Goal: Task Accomplishment & Management: Use online tool/utility

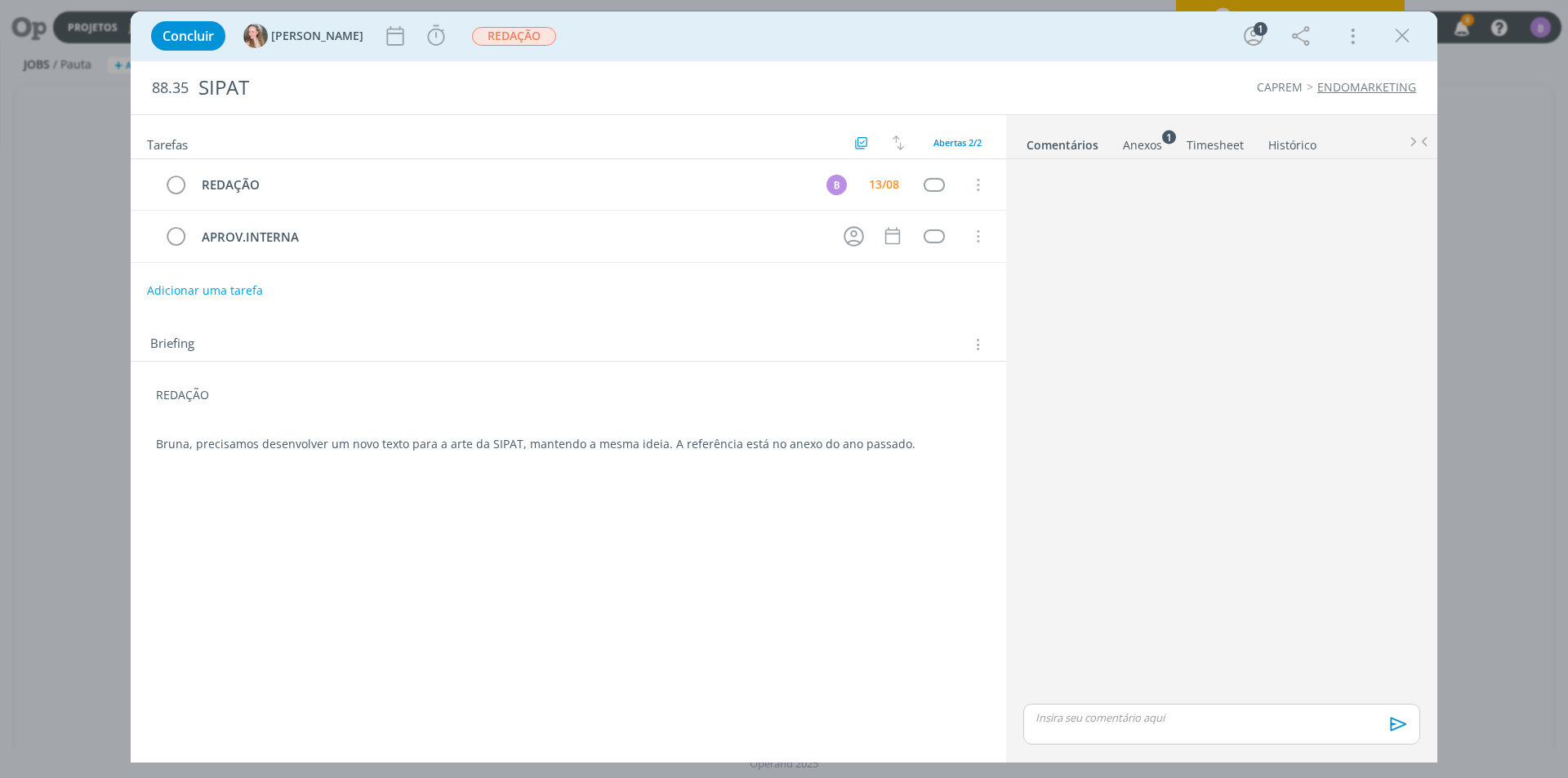
click at [1134, 715] on p "dialog" at bounding box center [1222, 717] width 371 height 14
click at [1106, 736] on icon "dialog" at bounding box center [1110, 729] width 13 height 13
type input "[URL][DOMAIN_NAME]"
click at [1295, 652] on link "dialog" at bounding box center [1298, 655] width 42 height 14
click at [1279, 694] on p "[URL][DOMAIN_NAME]" at bounding box center [1222, 686] width 371 height 14
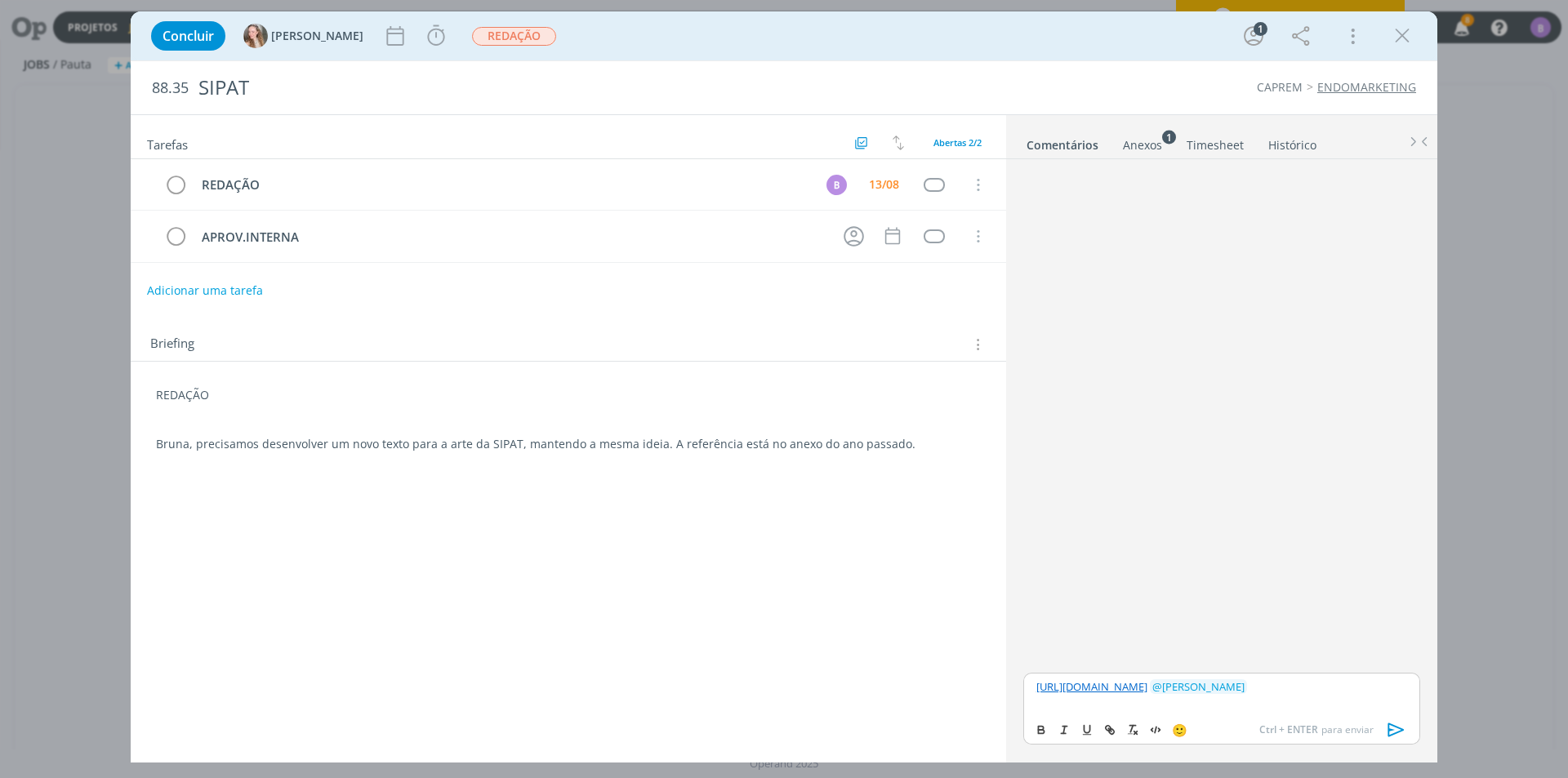
click at [1394, 735] on icon "dialog" at bounding box center [1397, 730] width 25 height 25
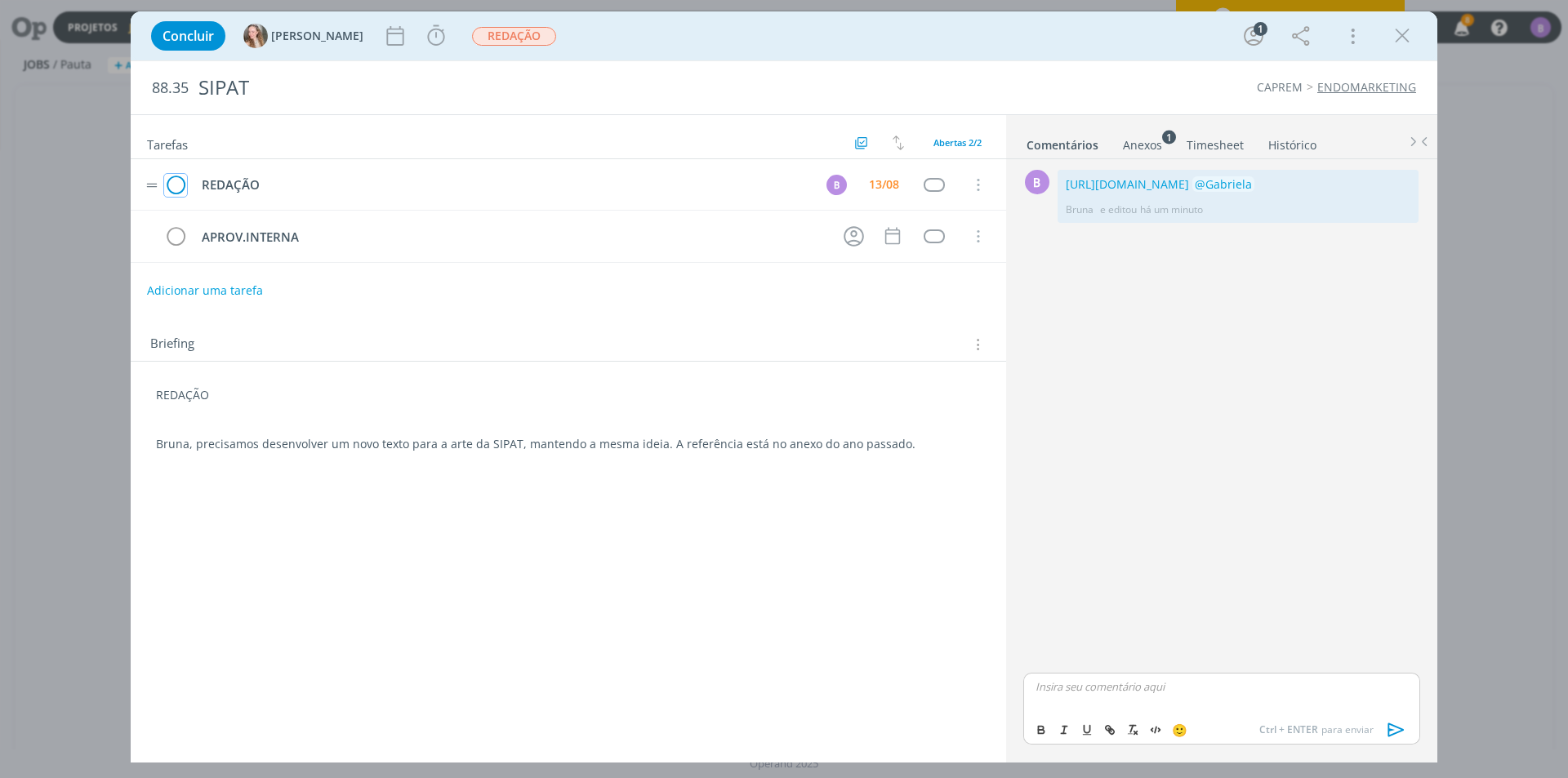
click at [175, 186] on icon "dialog" at bounding box center [175, 185] width 23 height 25
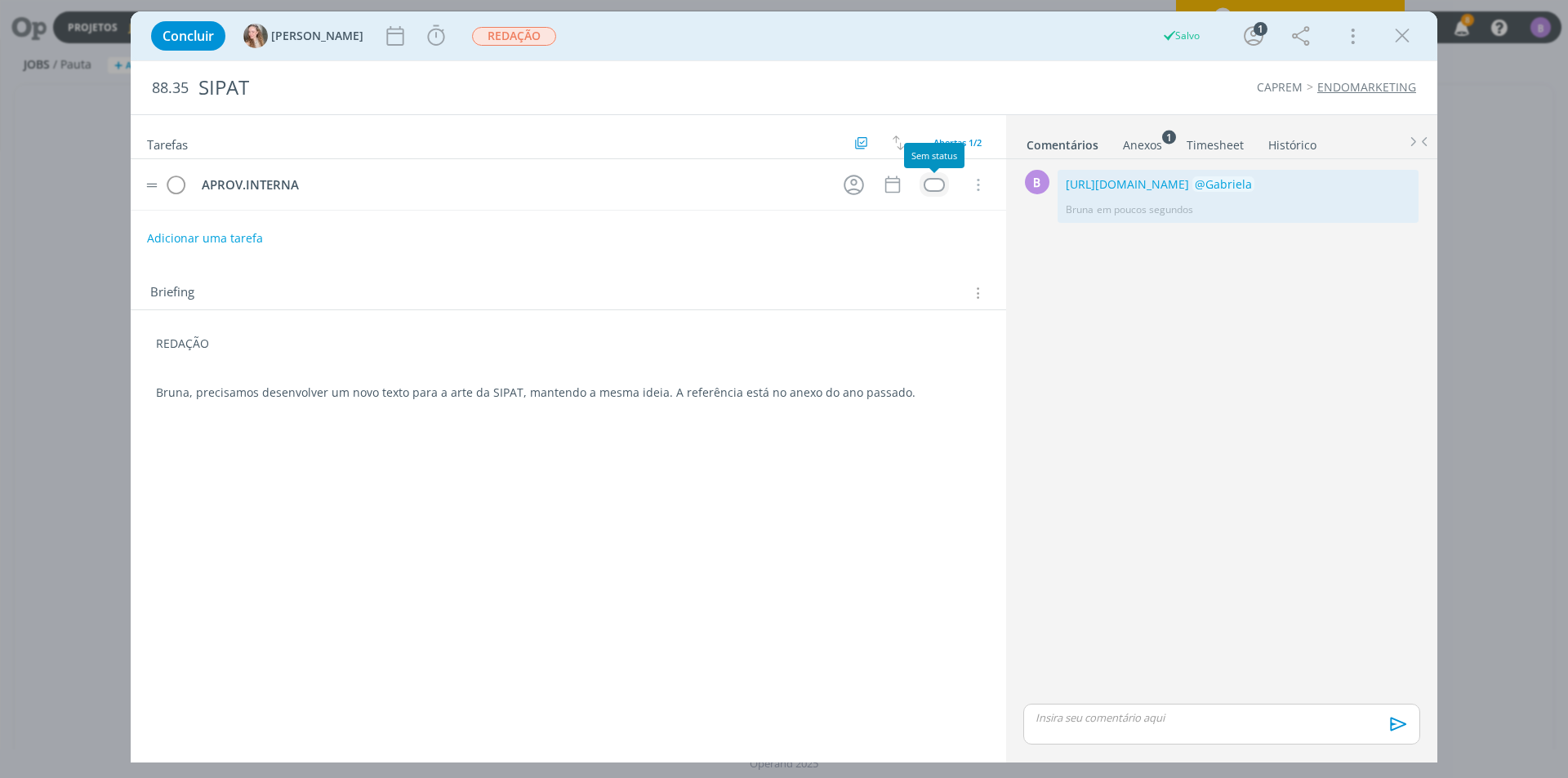
click at [932, 182] on div "dialog" at bounding box center [934, 185] width 20 height 14
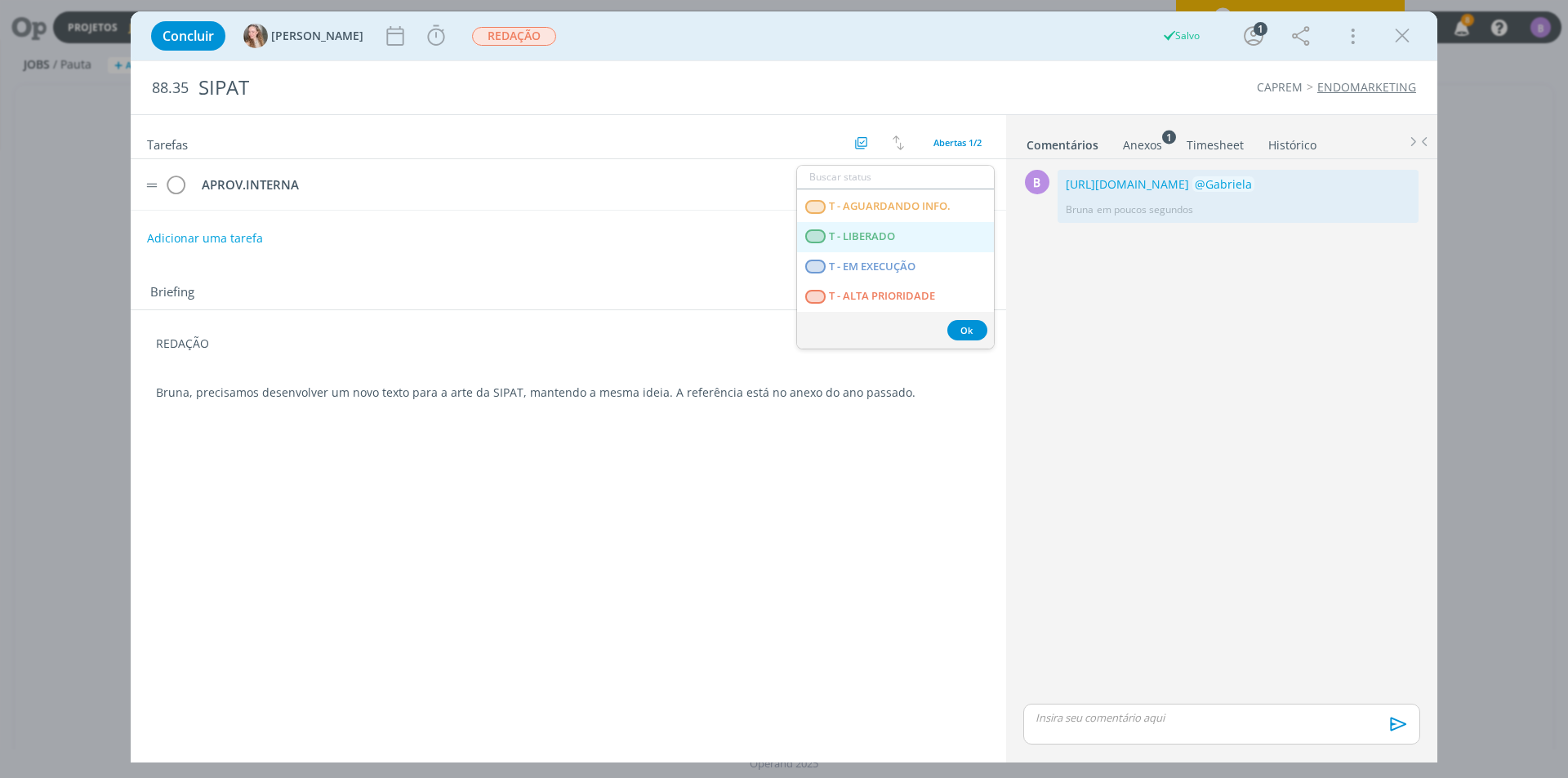
click at [877, 233] on span "T - LIBERADO" at bounding box center [862, 236] width 66 height 13
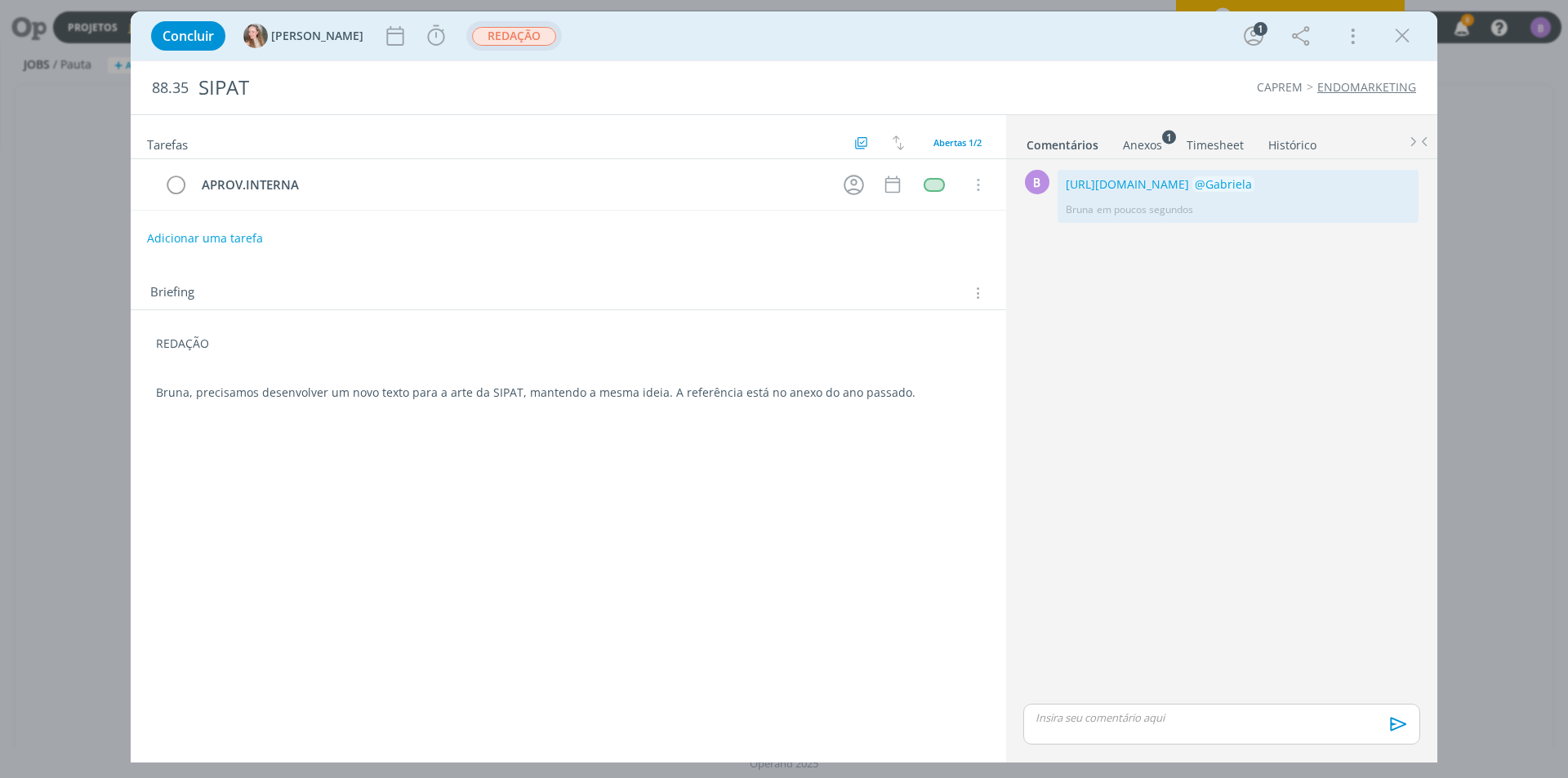
click at [472, 41] on span "REDAÇÃO" at bounding box center [514, 36] width 84 height 19
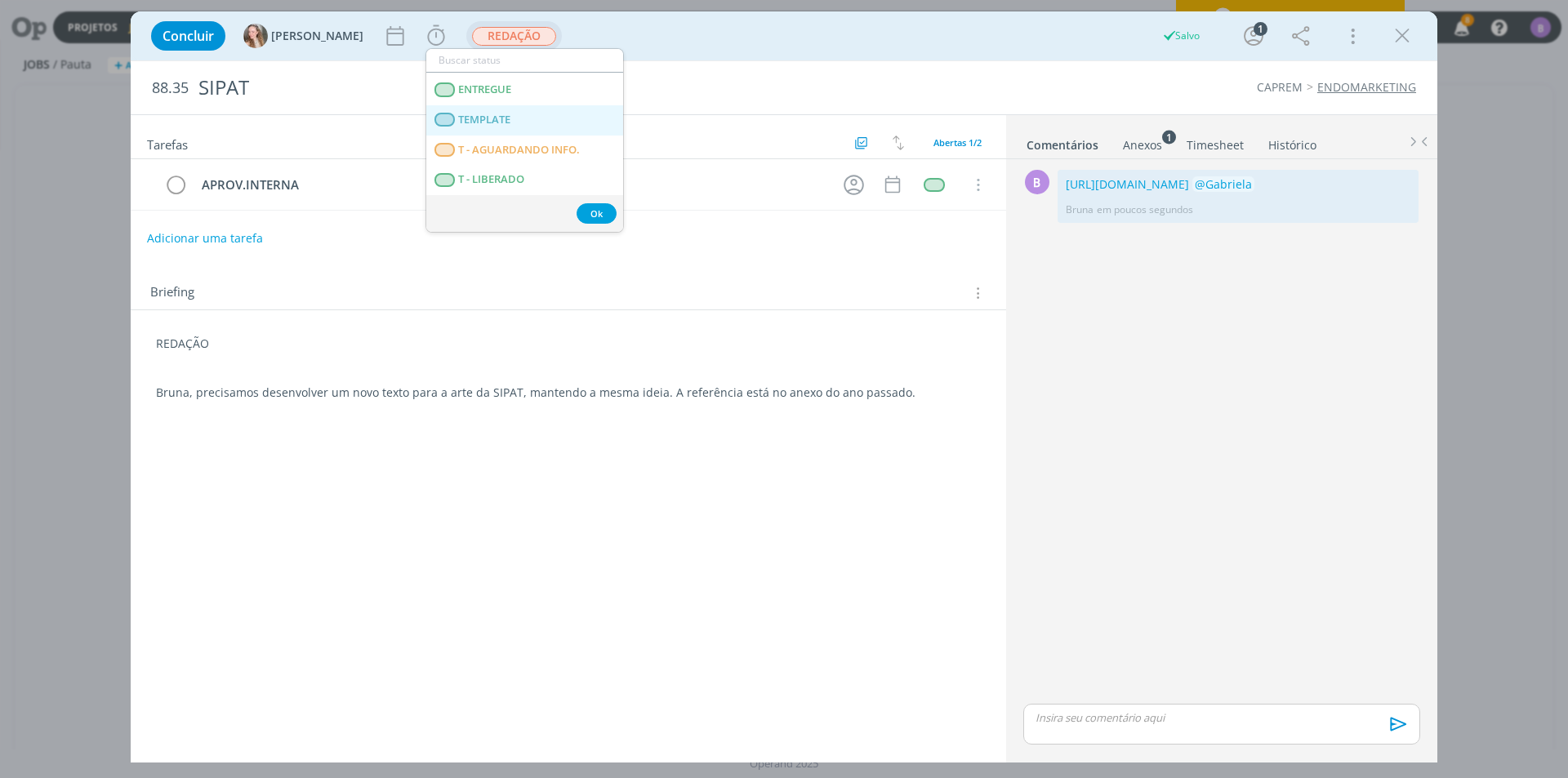
scroll to position [245, 0]
click at [560, 85] on span "APROVAÇÃO INTERNA" at bounding box center [514, 81] width 112 height 13
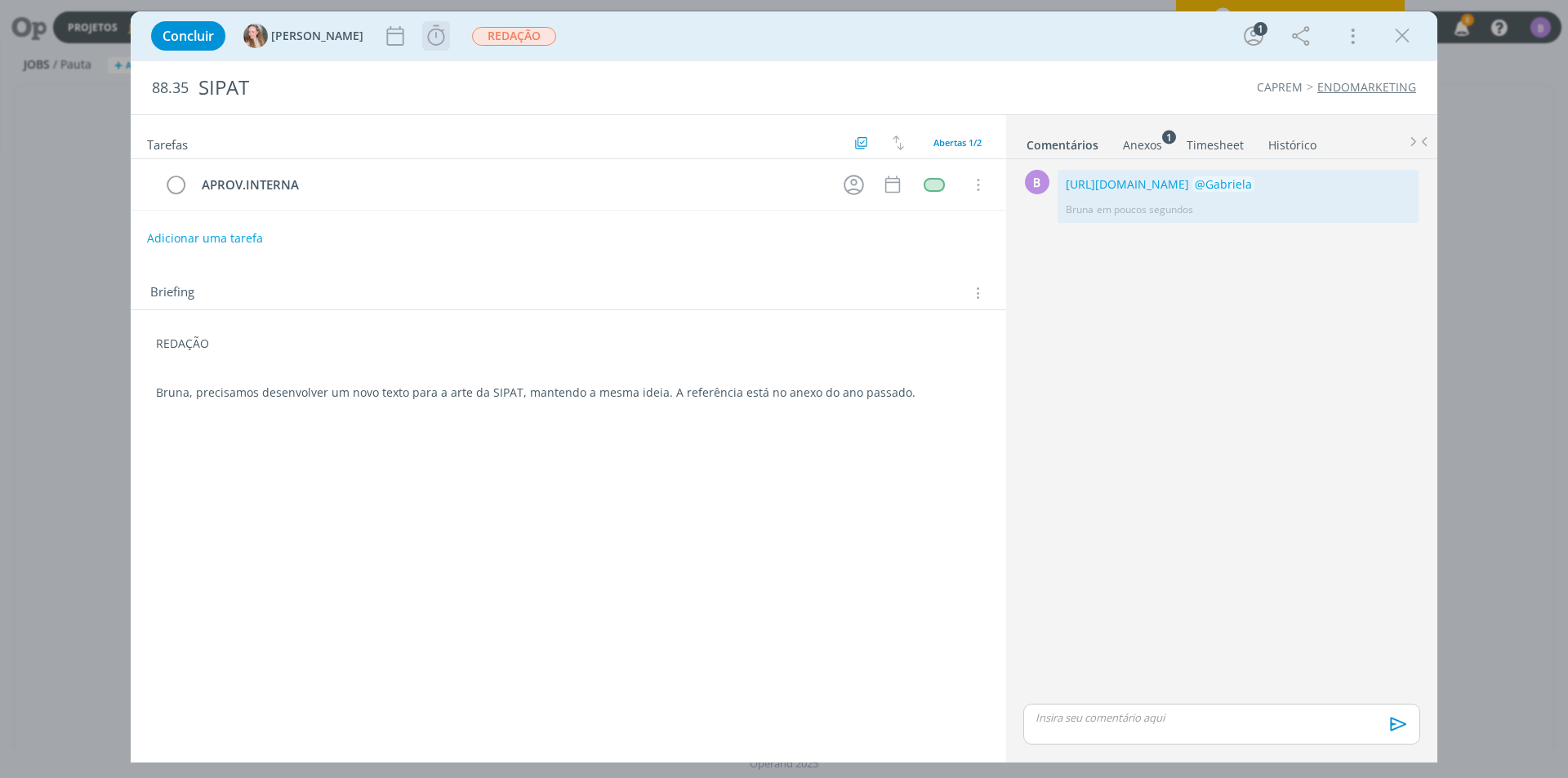
click at [423, 26] on button "dialog" at bounding box center [436, 36] width 26 height 26
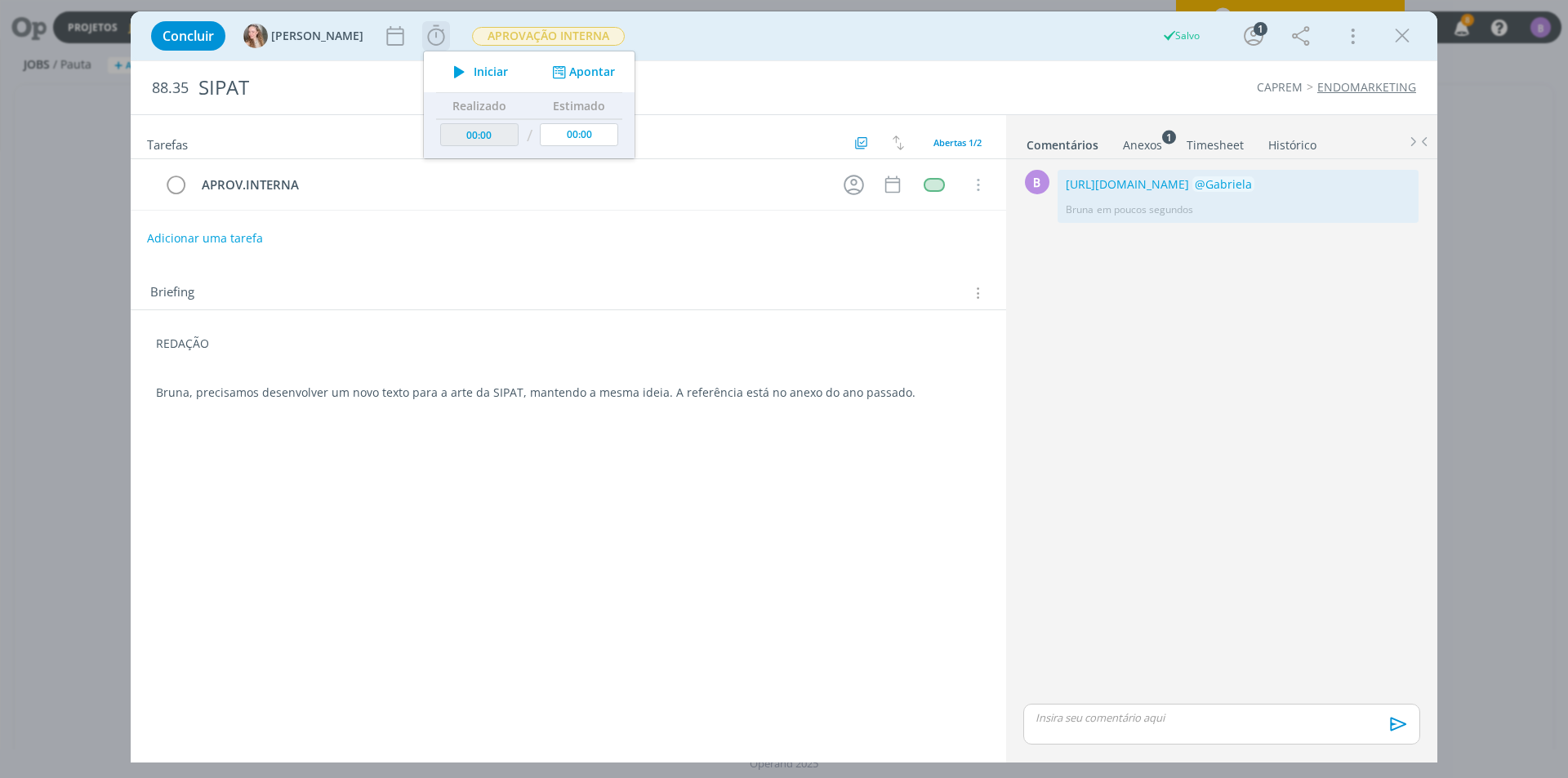
click at [548, 69] on button "Apontar" at bounding box center [582, 72] width 68 height 17
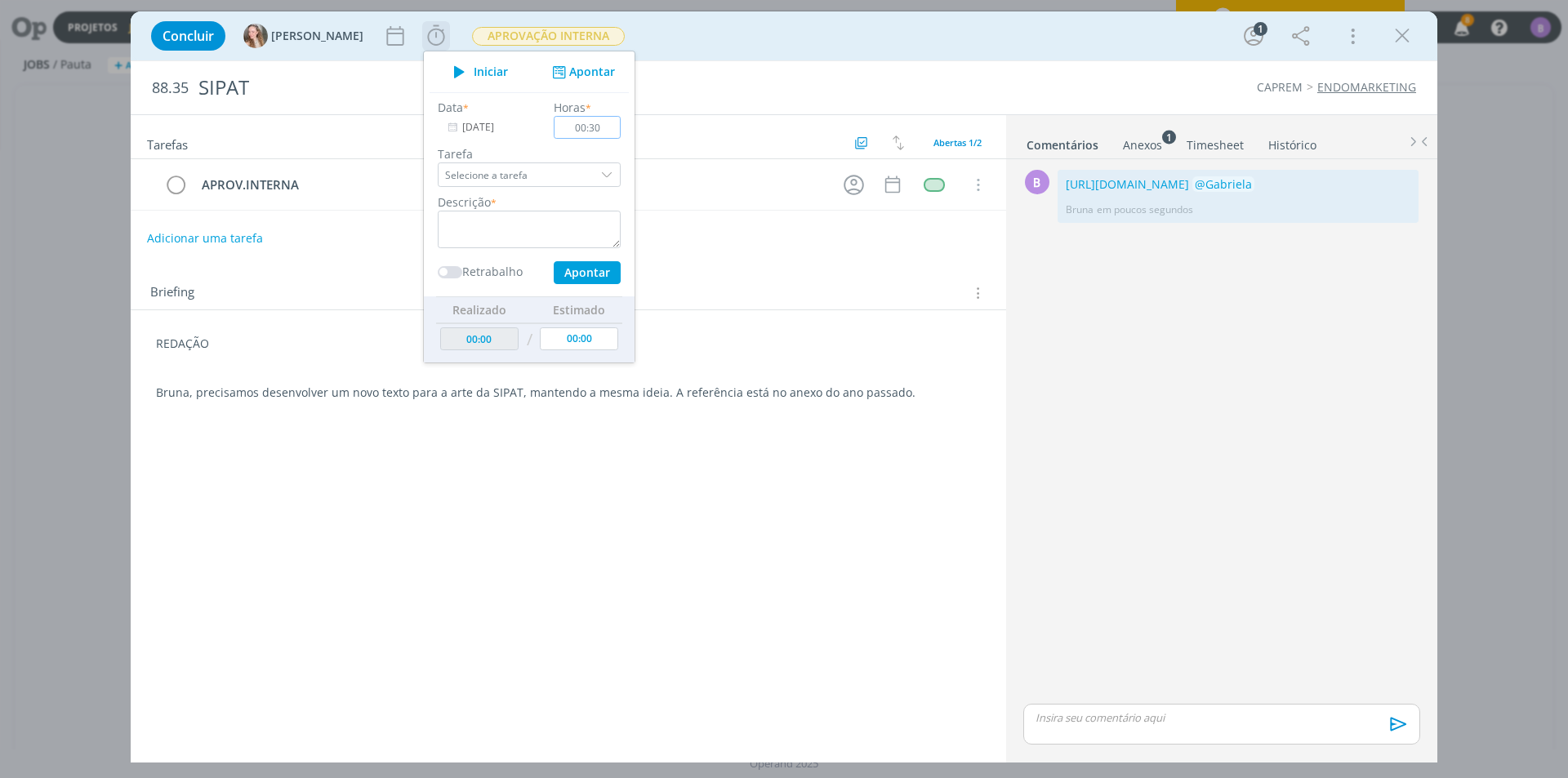
type input "00:30"
click at [470, 234] on textarea "dialog" at bounding box center [529, 229] width 183 height 37
type textarea "Timesheet"
click at [554, 277] on button "Apontar" at bounding box center [587, 272] width 67 height 23
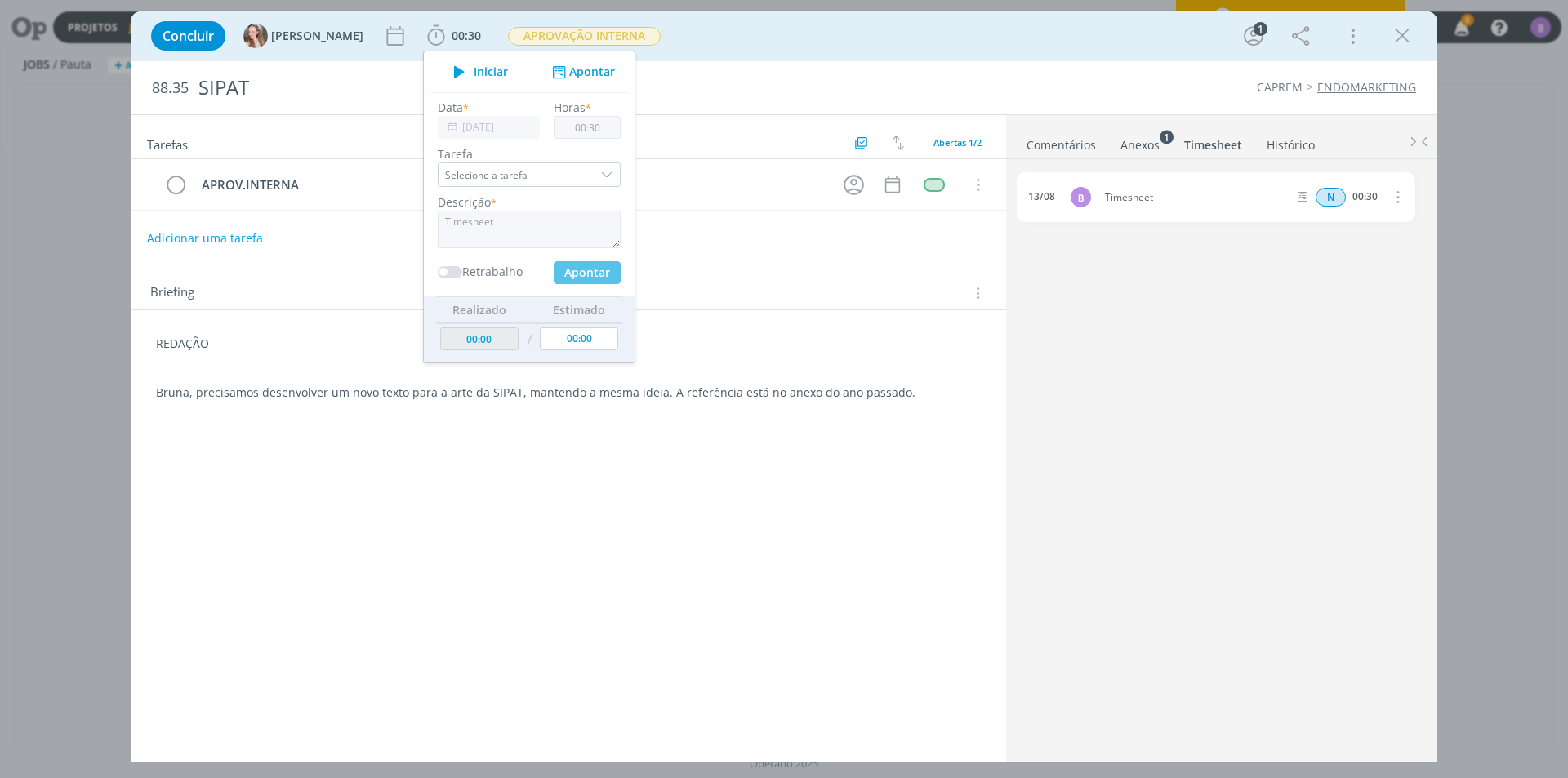
type input "00:30"
type input "00:00"
click at [1152, 141] on div "Anexos 1" at bounding box center [1140, 145] width 39 height 16
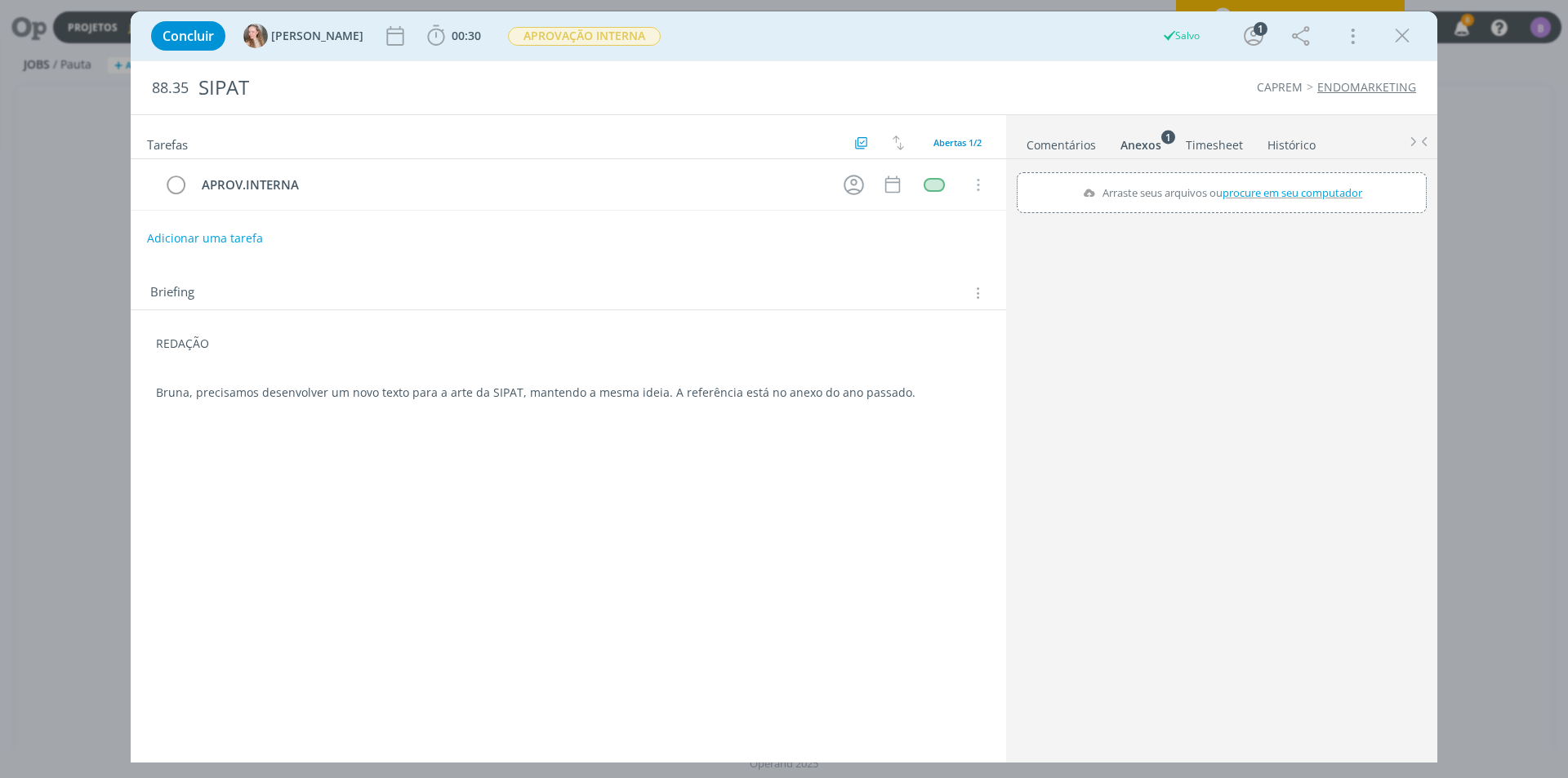
click at [1082, 142] on link "Comentários" at bounding box center [1061, 142] width 71 height 24
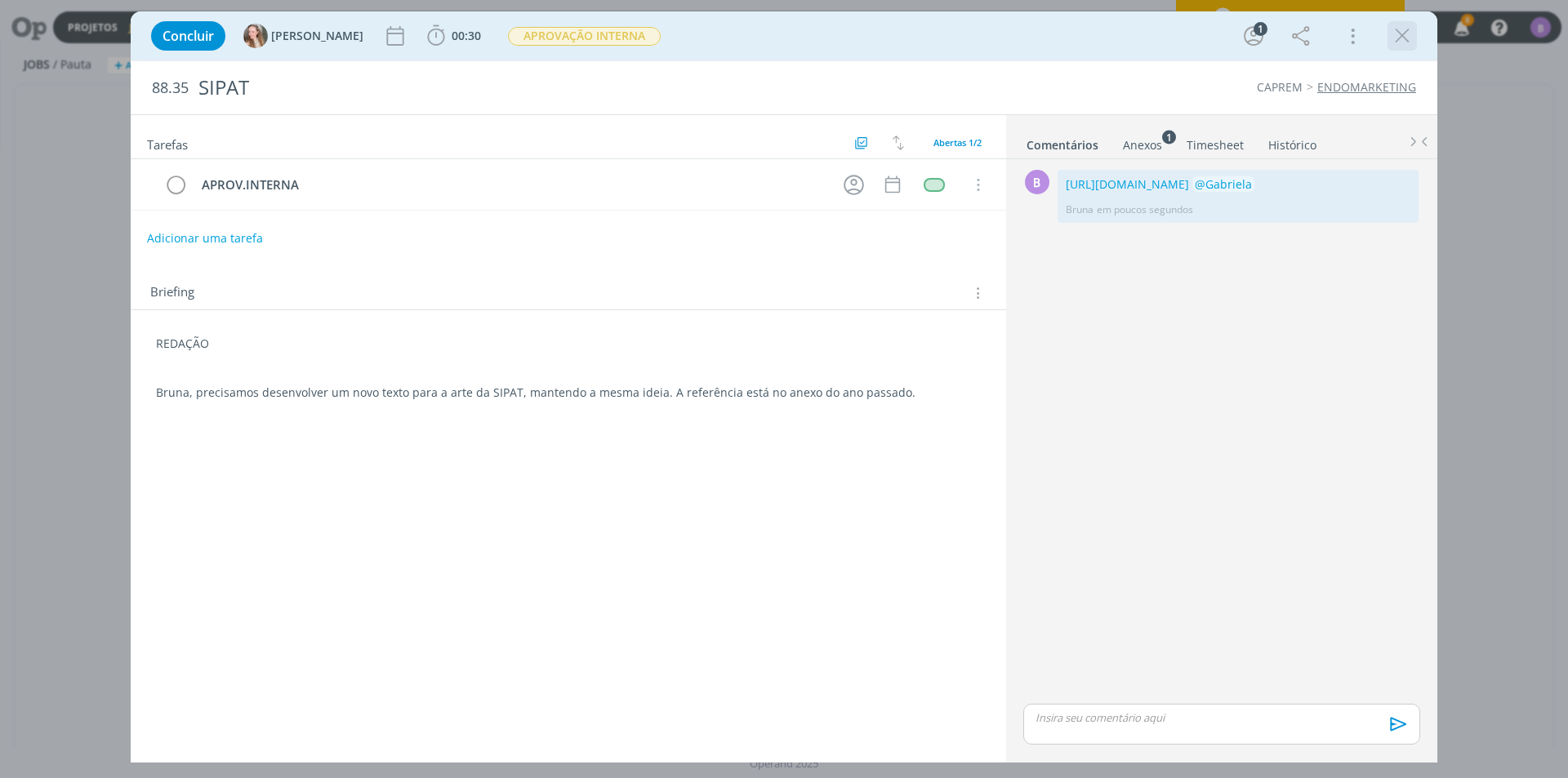
click at [1407, 36] on icon "dialog" at bounding box center [1402, 36] width 25 height 25
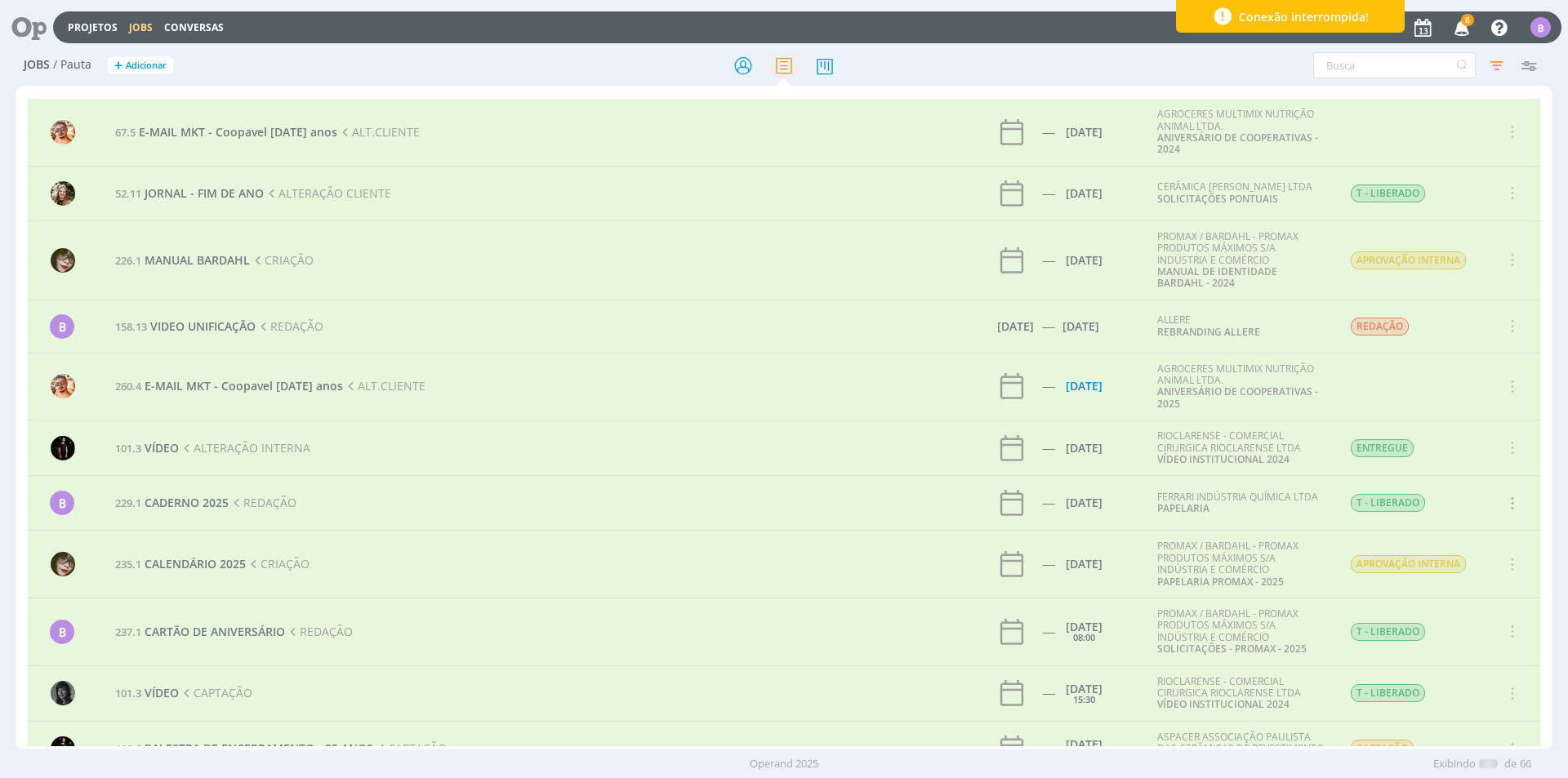
click at [1464, 28] on icon "button" at bounding box center [1463, 26] width 29 height 28
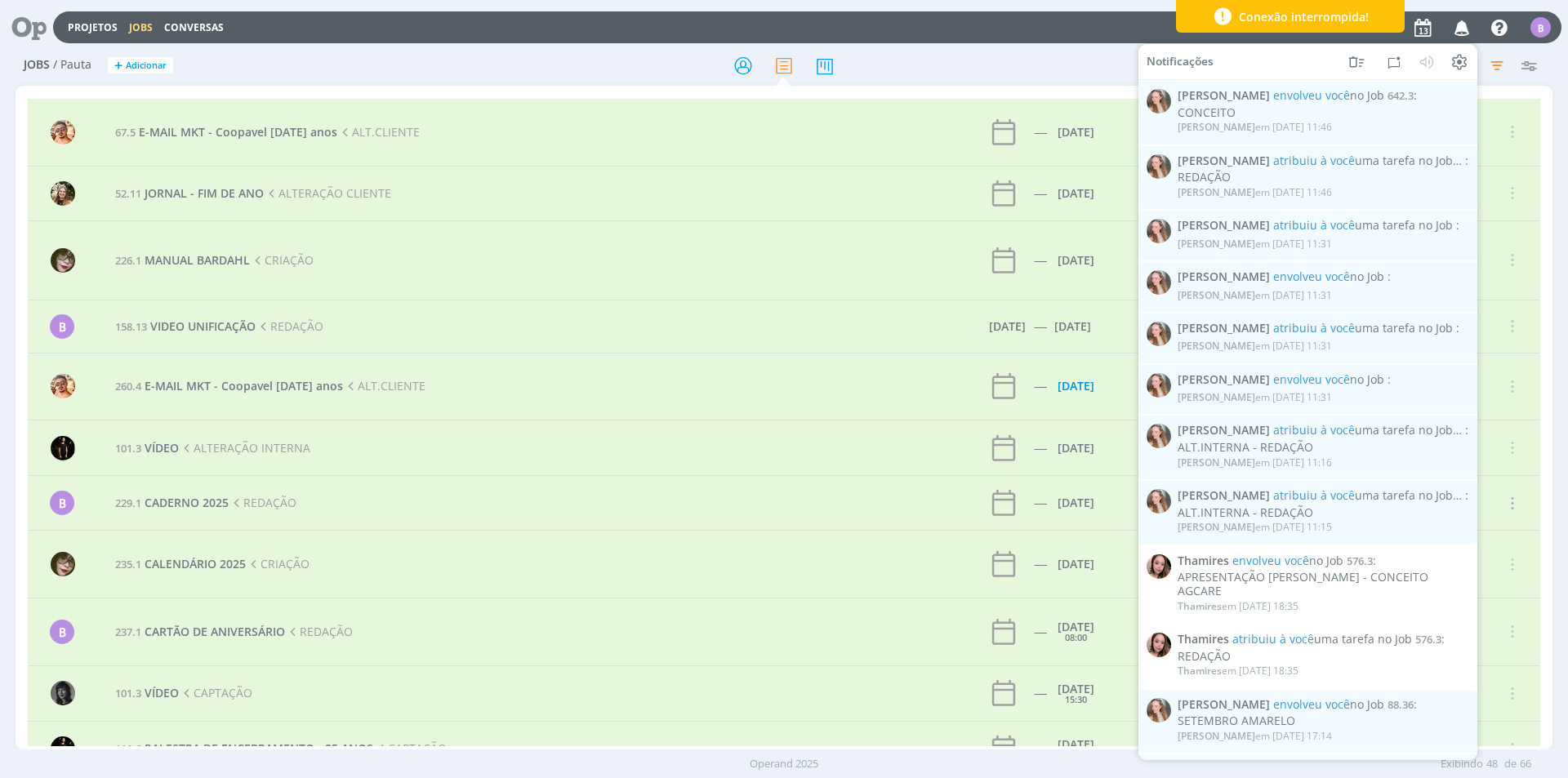
click at [1464, 28] on icon "button" at bounding box center [1463, 26] width 29 height 28
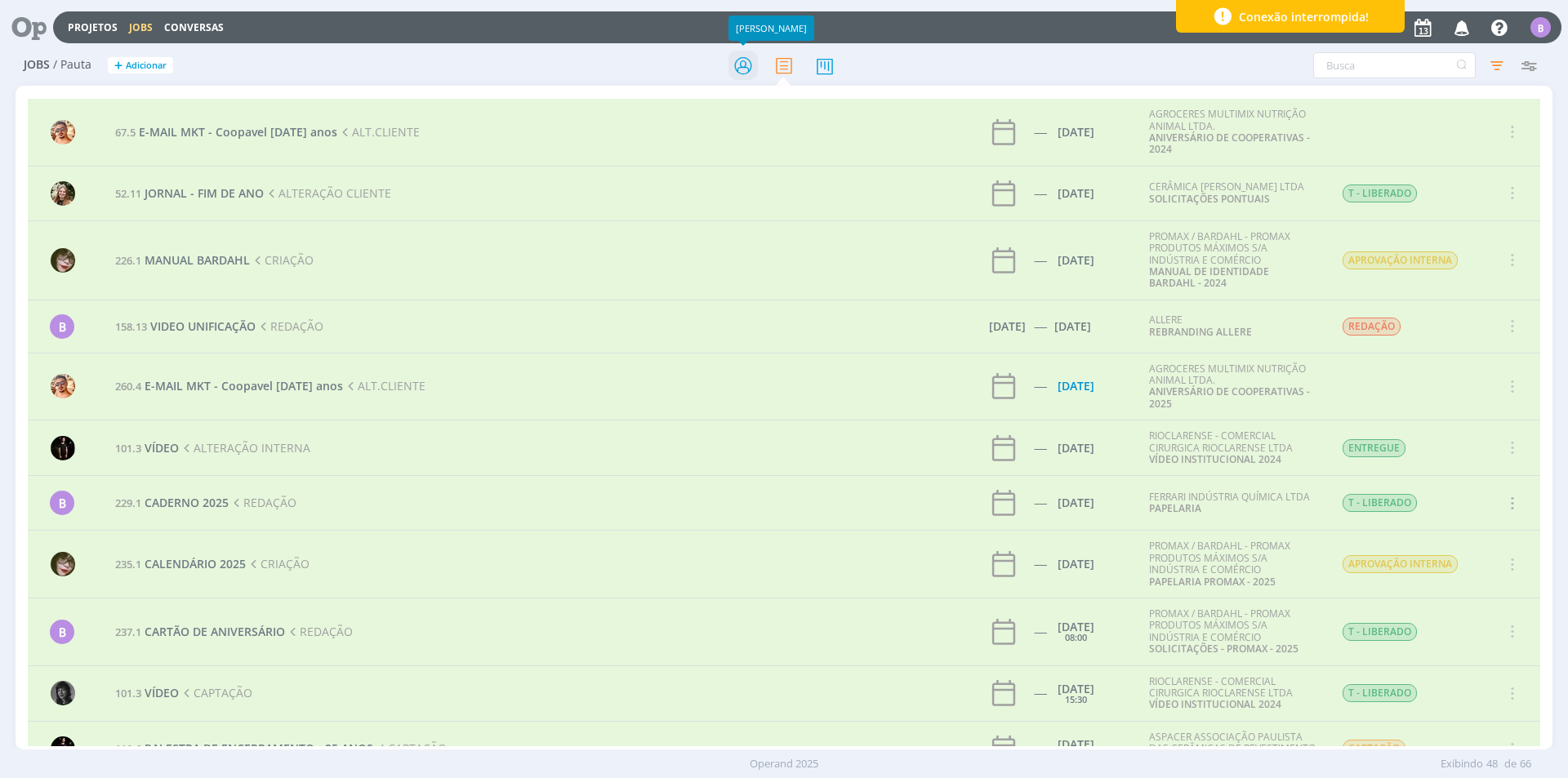
click at [745, 64] on icon at bounding box center [743, 66] width 30 height 32
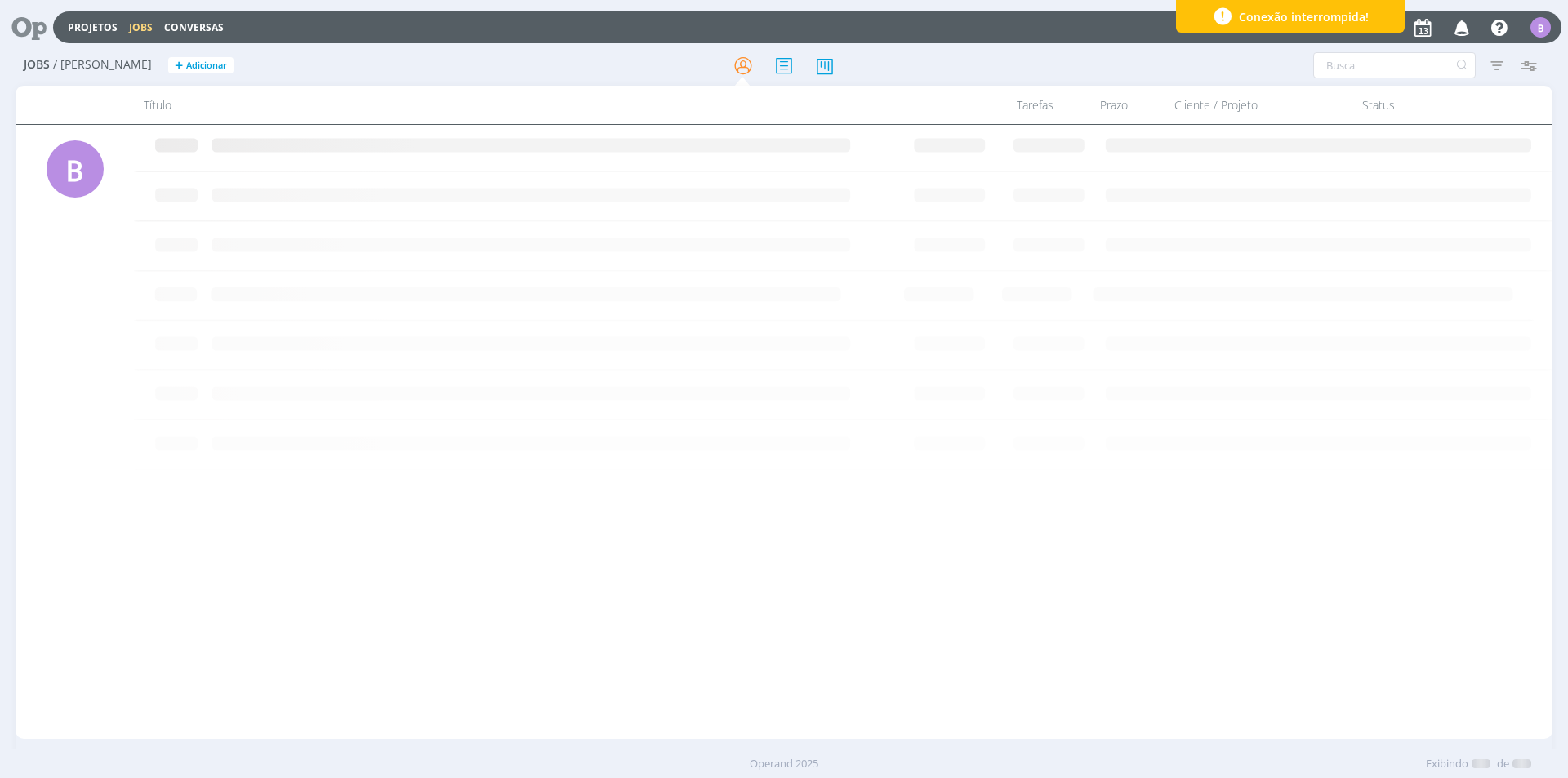
click at [1300, 13] on span "Conexão interrompida!" at bounding box center [1303, 17] width 130 height 17
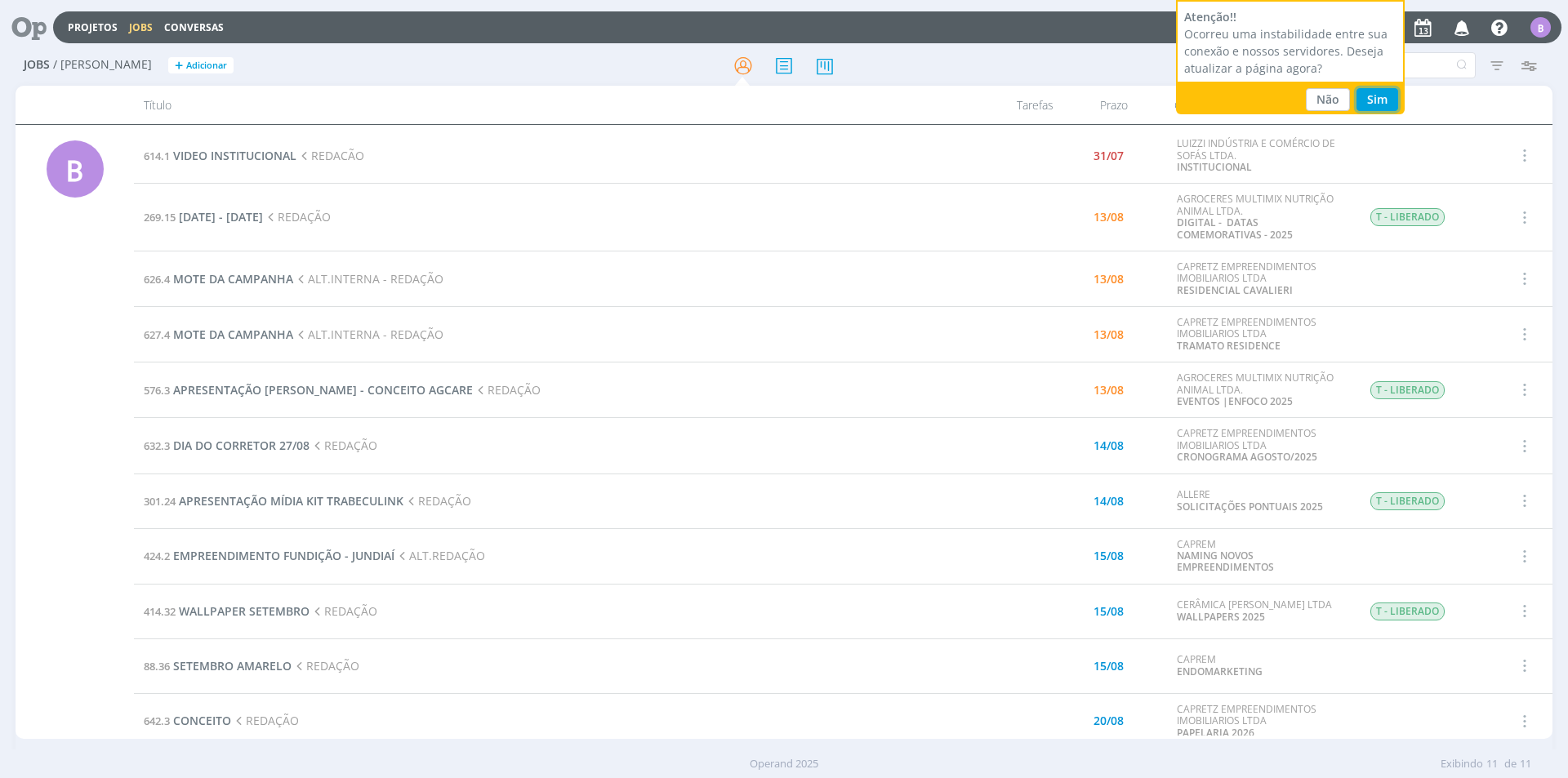
click at [1374, 97] on button "Sim" at bounding box center [1377, 99] width 42 height 23
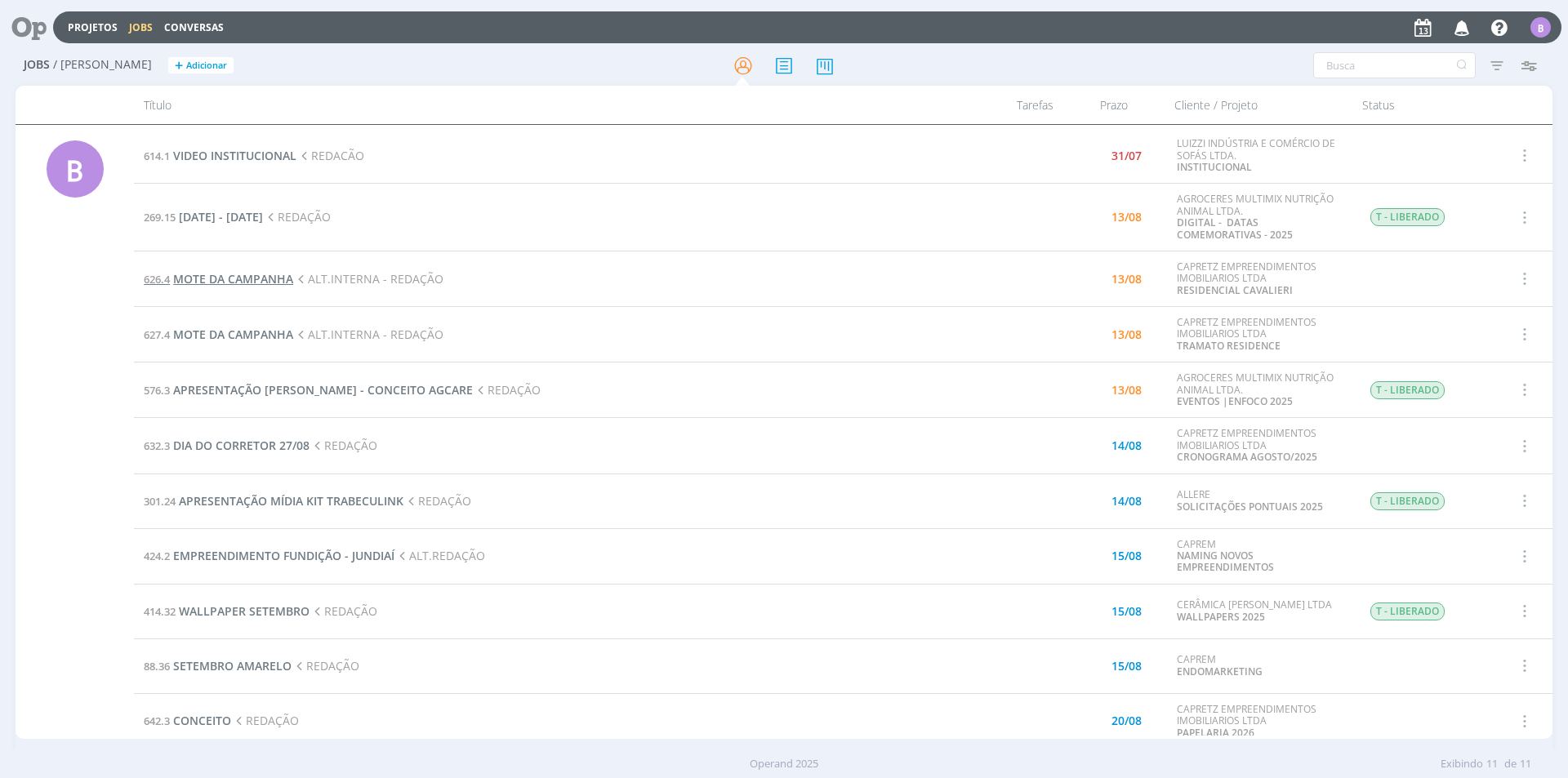
click at [238, 271] on span "MOTE DA CAMPANHA" at bounding box center [233, 278] width 120 height 15
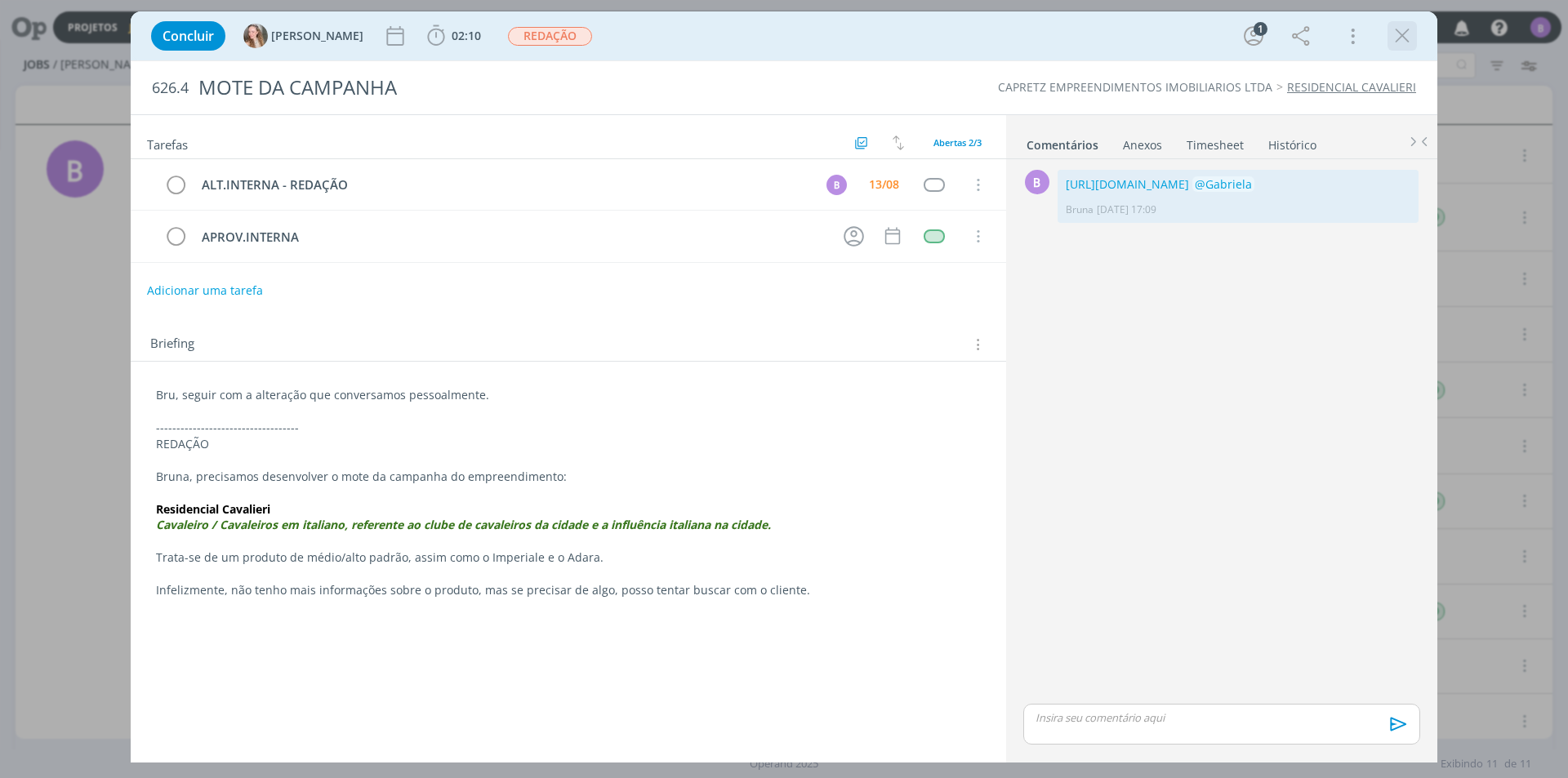
click at [1389, 36] on div "dialog" at bounding box center [1402, 36] width 30 height 30
click at [1397, 32] on icon "dialog" at bounding box center [1402, 36] width 25 height 25
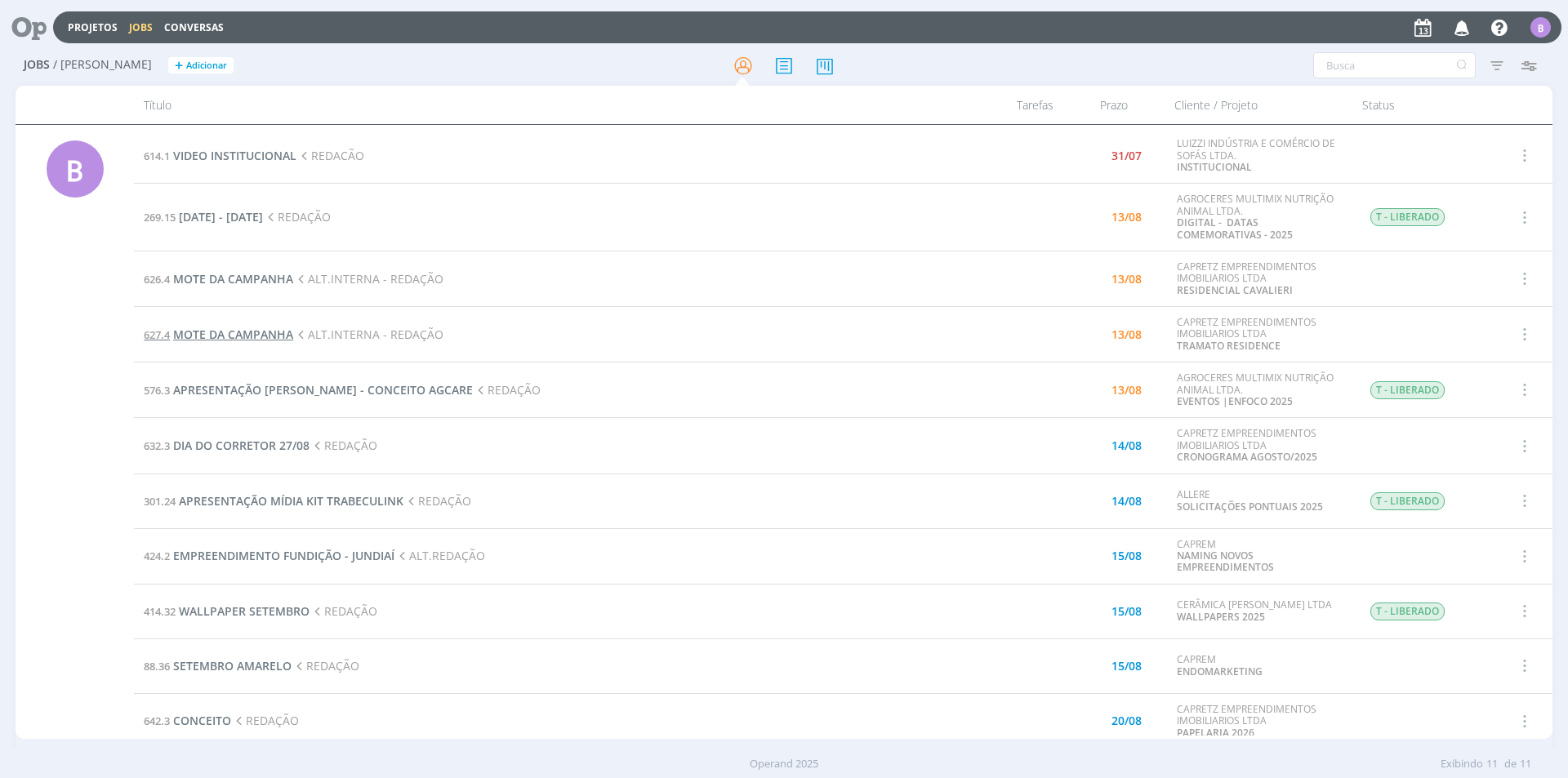
click at [254, 334] on span "MOTE DA CAMPANHA" at bounding box center [233, 334] width 120 height 15
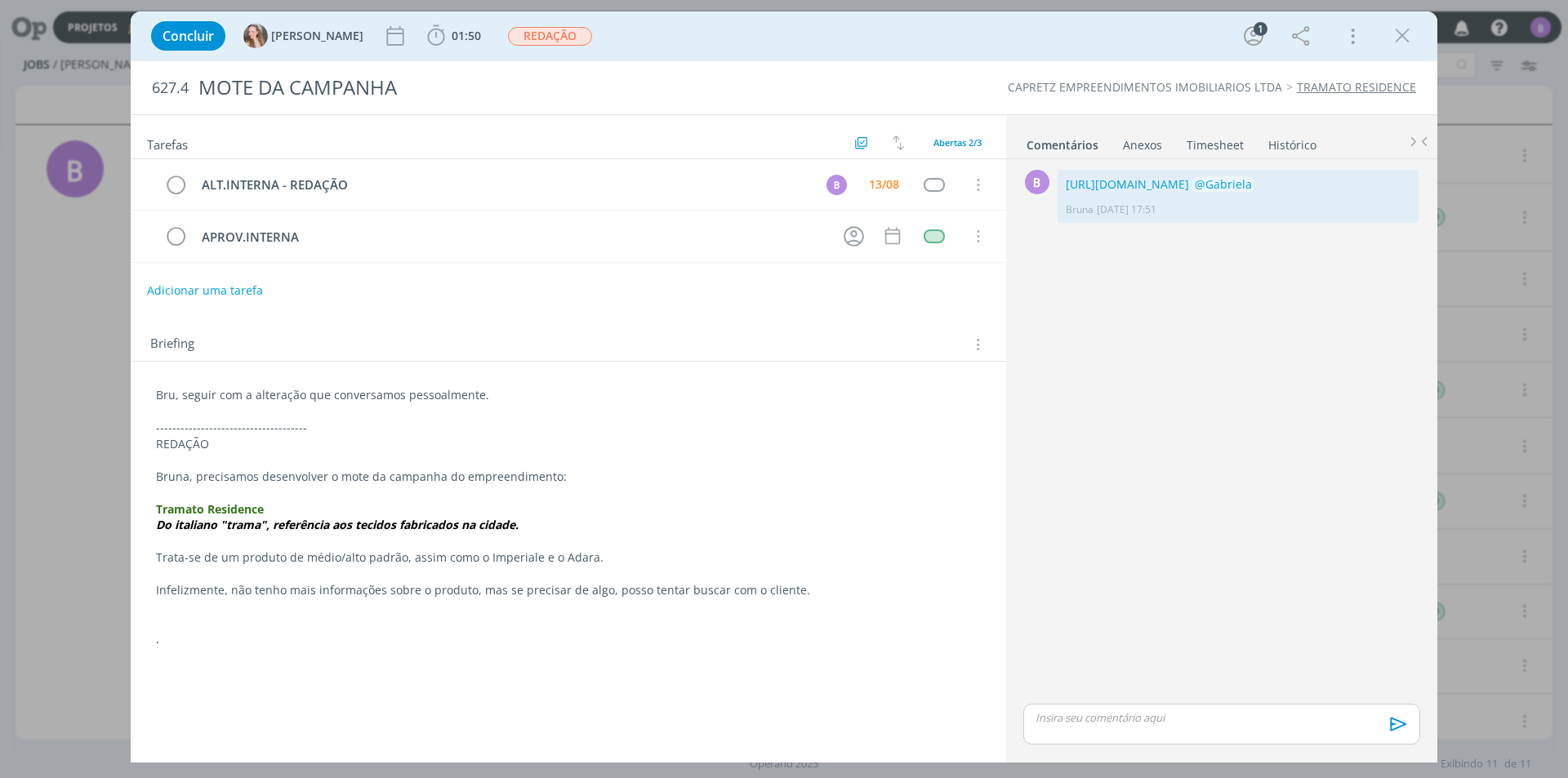
click at [1224, 148] on link "Timesheet" at bounding box center [1215, 142] width 59 height 24
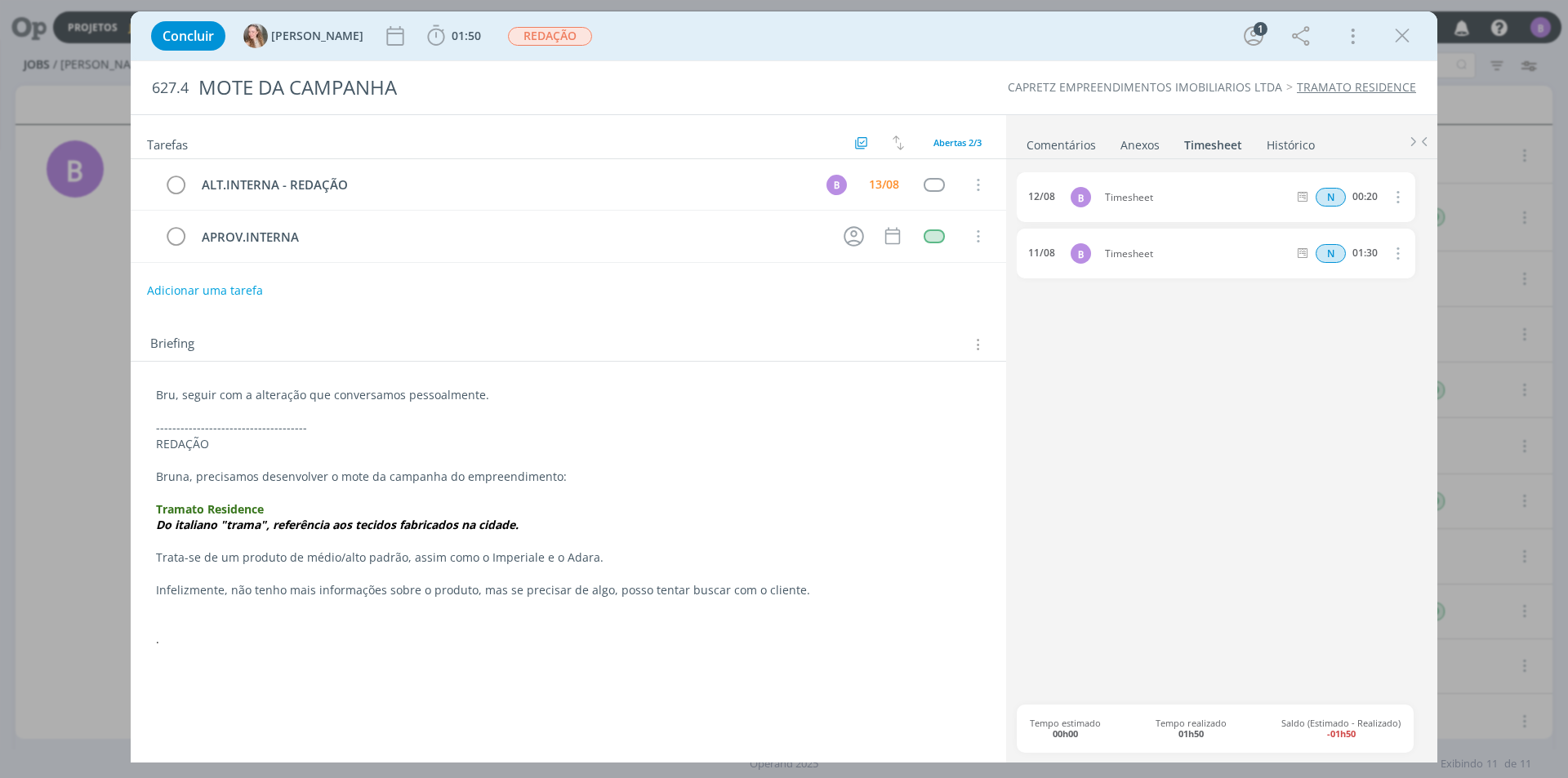
click at [1399, 189] on icon "dialog" at bounding box center [1396, 196] width 18 height 20
click at [1309, 249] on link "Editar" at bounding box center [1351, 252] width 129 height 26
click at [1339, 204] on span "N" at bounding box center [1333, 197] width 31 height 19
click at [1397, 179] on div "12/08 Timesheet Selecione a tarefa RT 00:20" at bounding box center [1216, 197] width 398 height 50
click at [1071, 151] on link "Comentários" at bounding box center [1061, 142] width 71 height 24
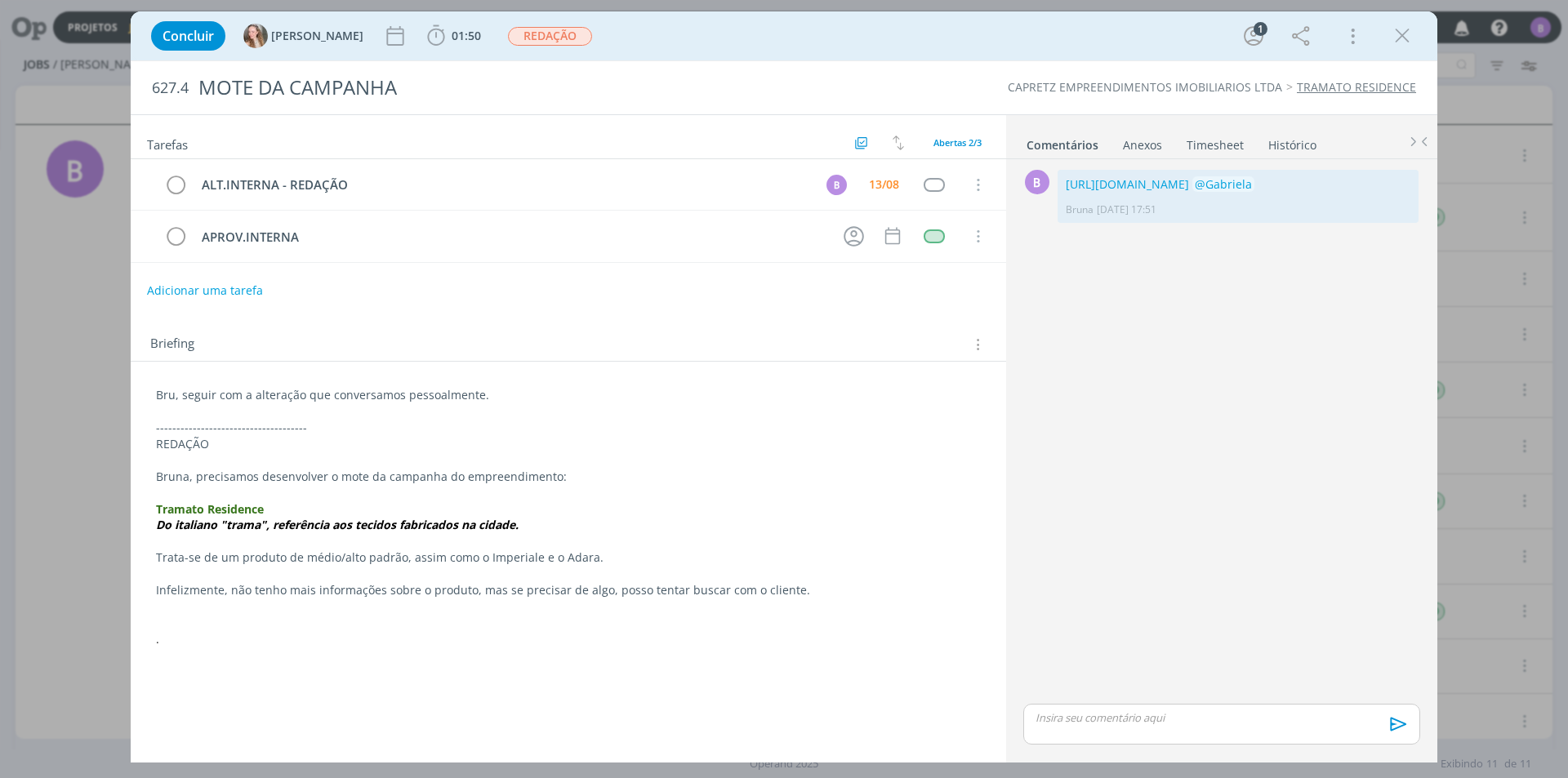
click at [1195, 145] on link "Timesheet" at bounding box center [1215, 142] width 59 height 24
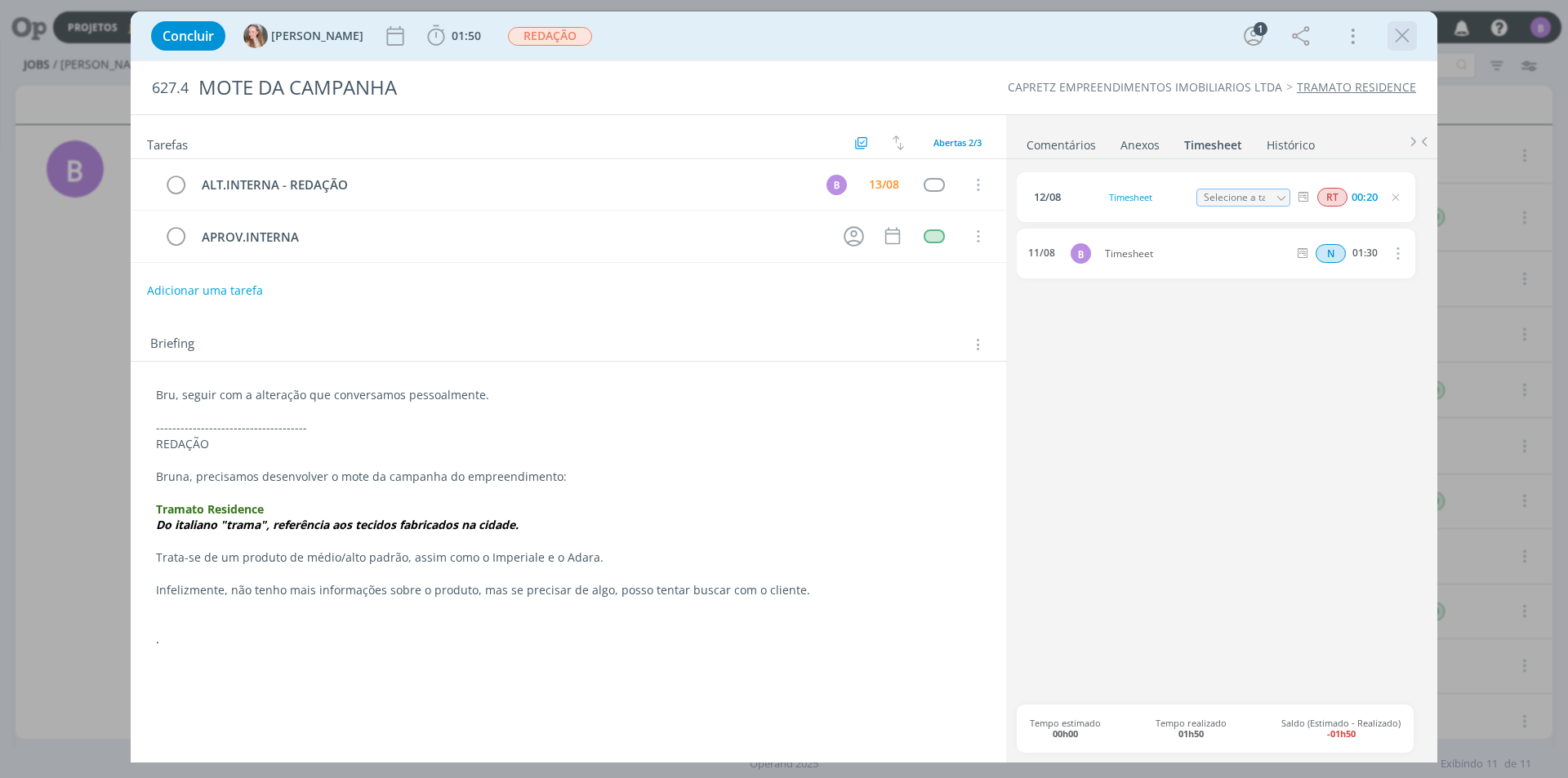
click at [1407, 32] on icon "dialog" at bounding box center [1402, 36] width 25 height 25
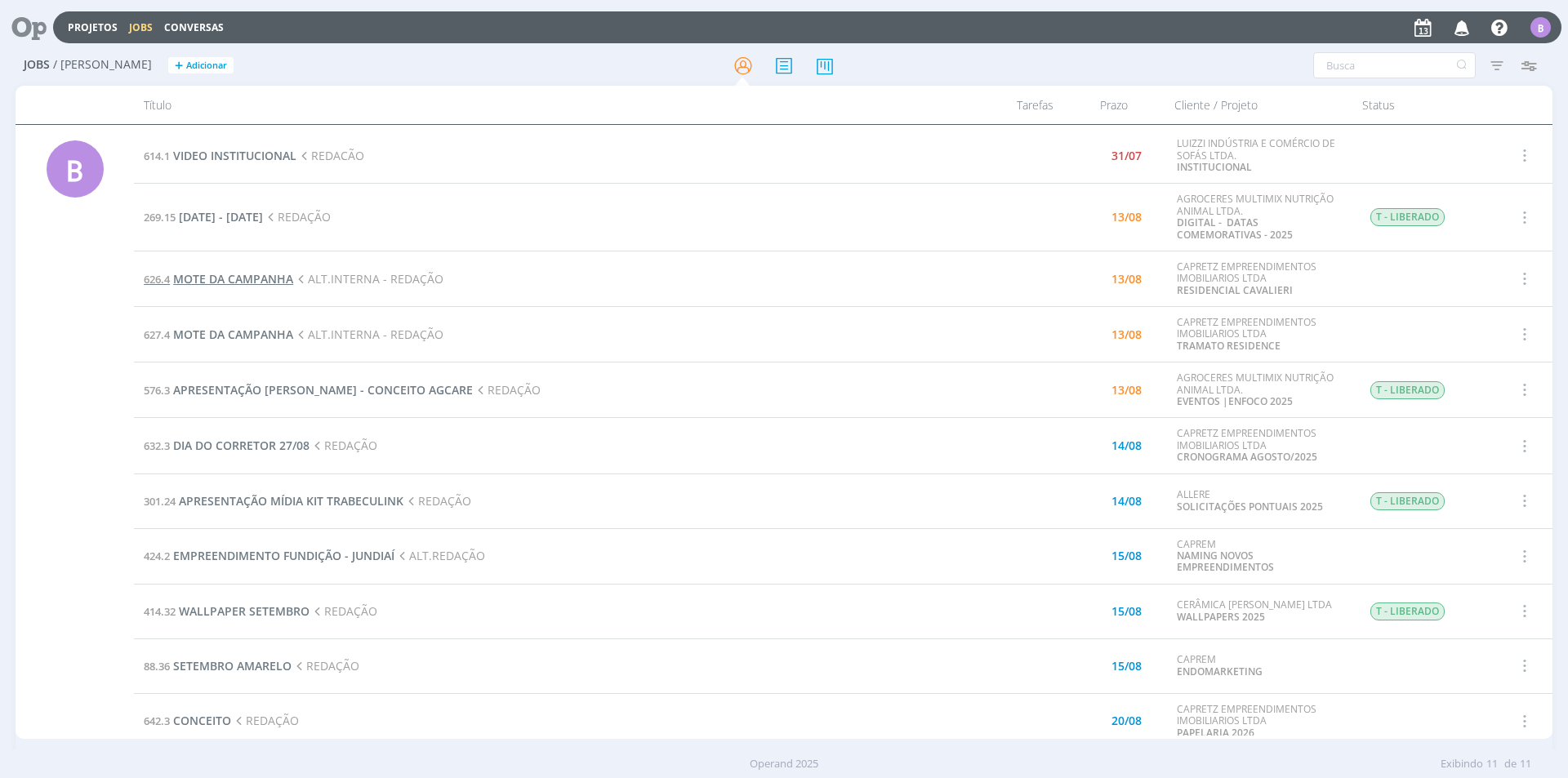
click at [267, 275] on span "MOTE DA CAMPANHA" at bounding box center [233, 278] width 120 height 15
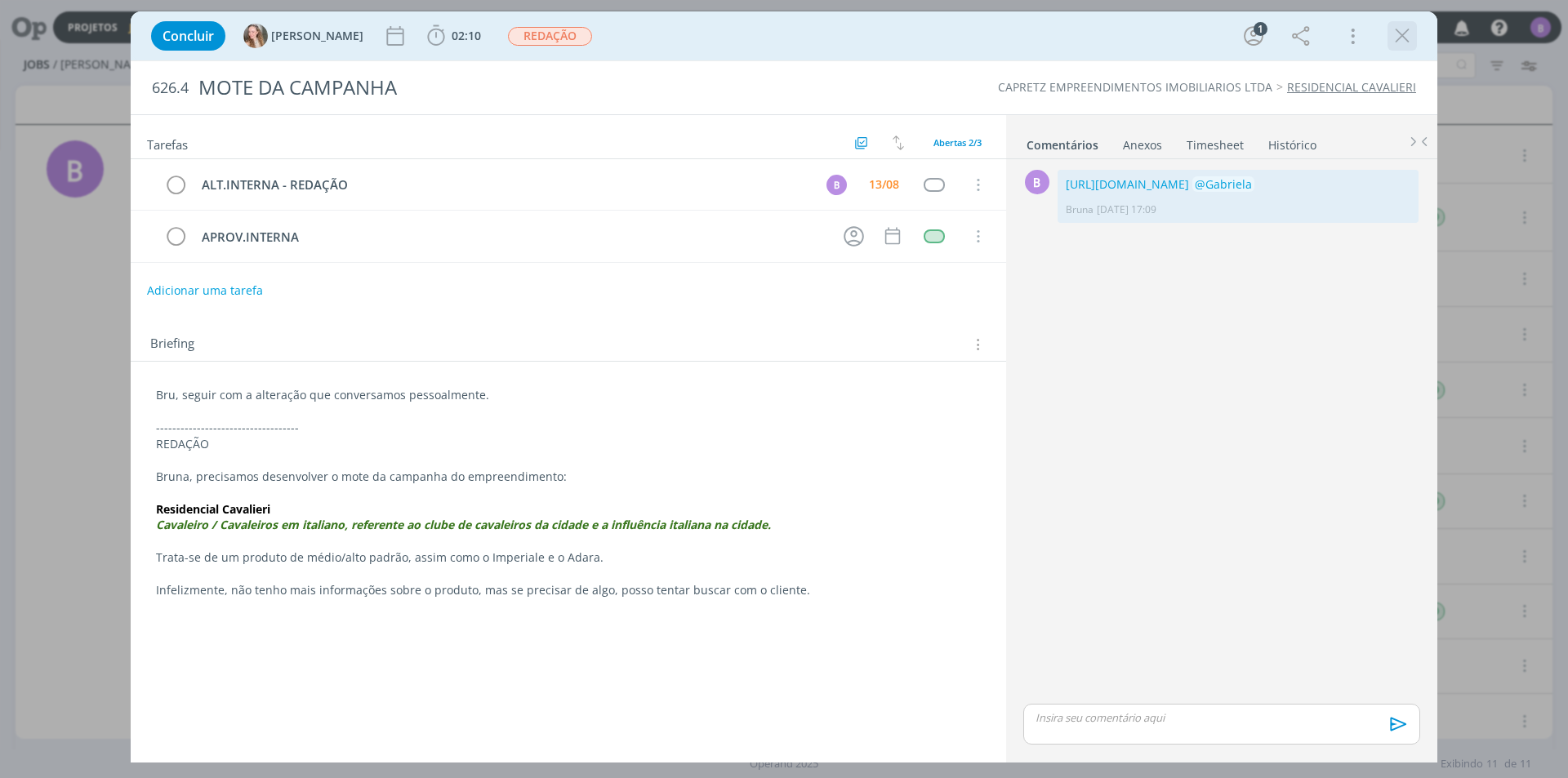
click at [1399, 38] on icon "dialog" at bounding box center [1402, 36] width 25 height 25
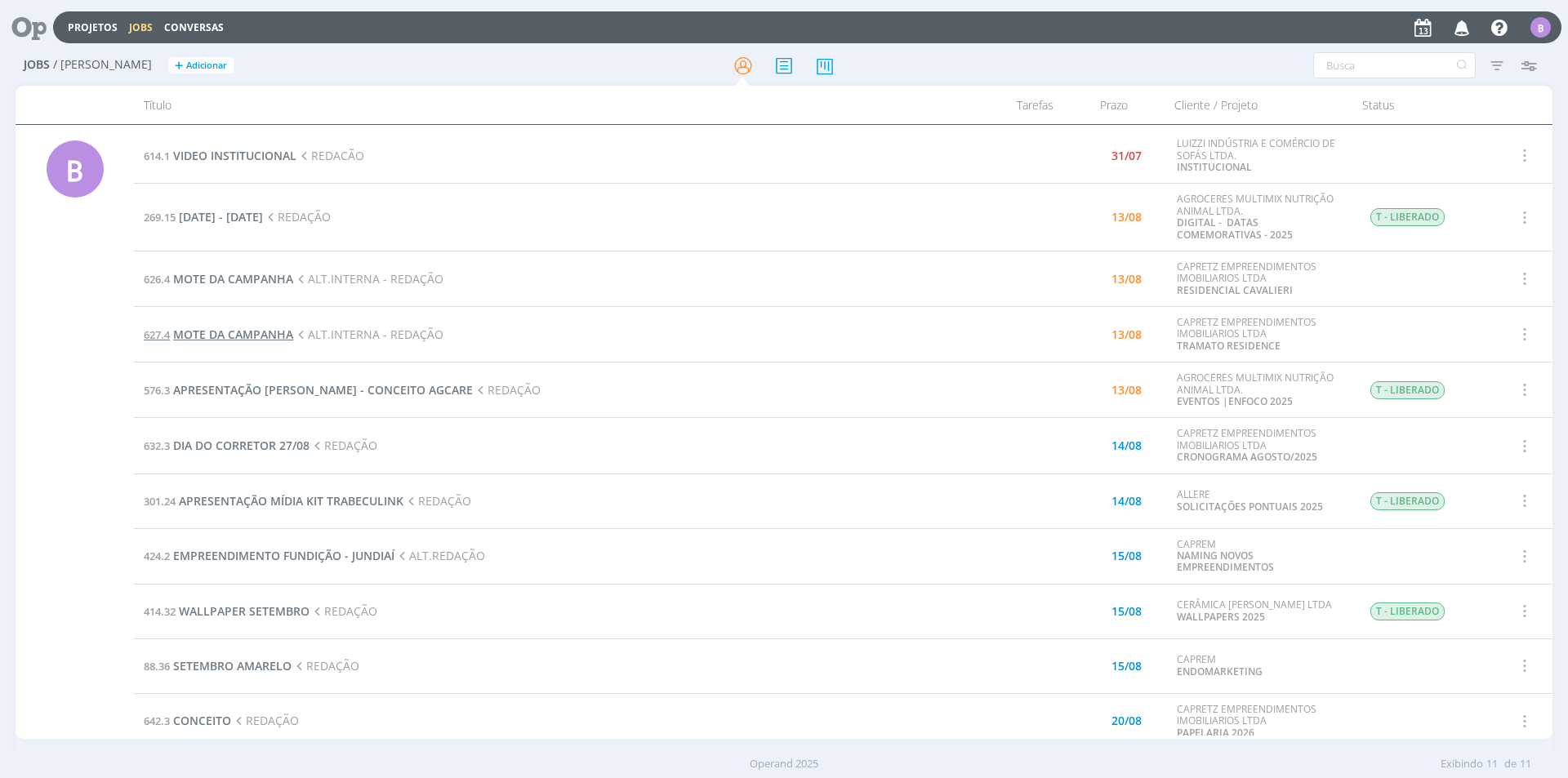
click at [247, 329] on span "MOTE DA CAMPANHA" at bounding box center [233, 334] width 120 height 15
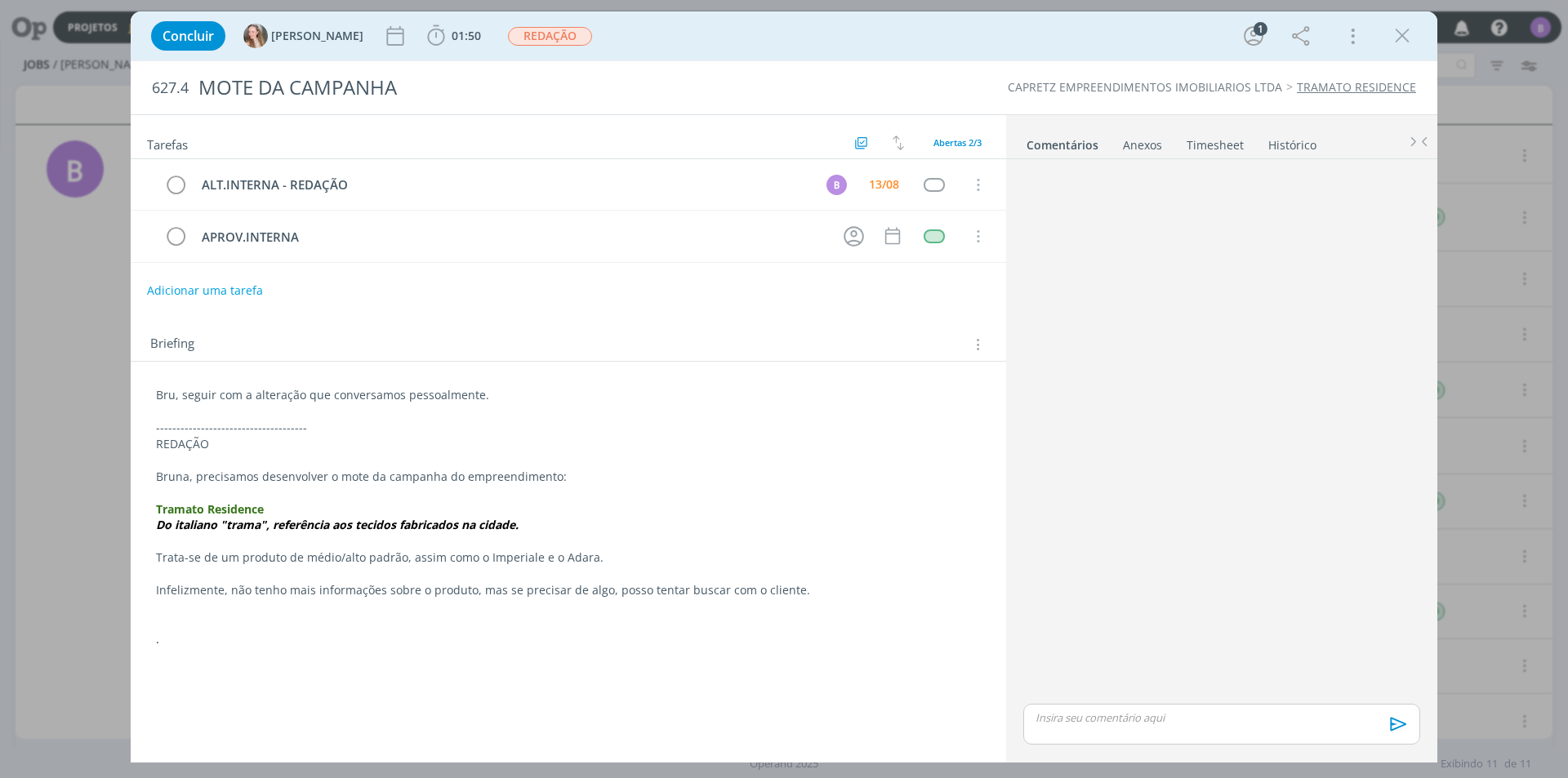
click at [1213, 146] on link "Timesheet" at bounding box center [1215, 142] width 59 height 24
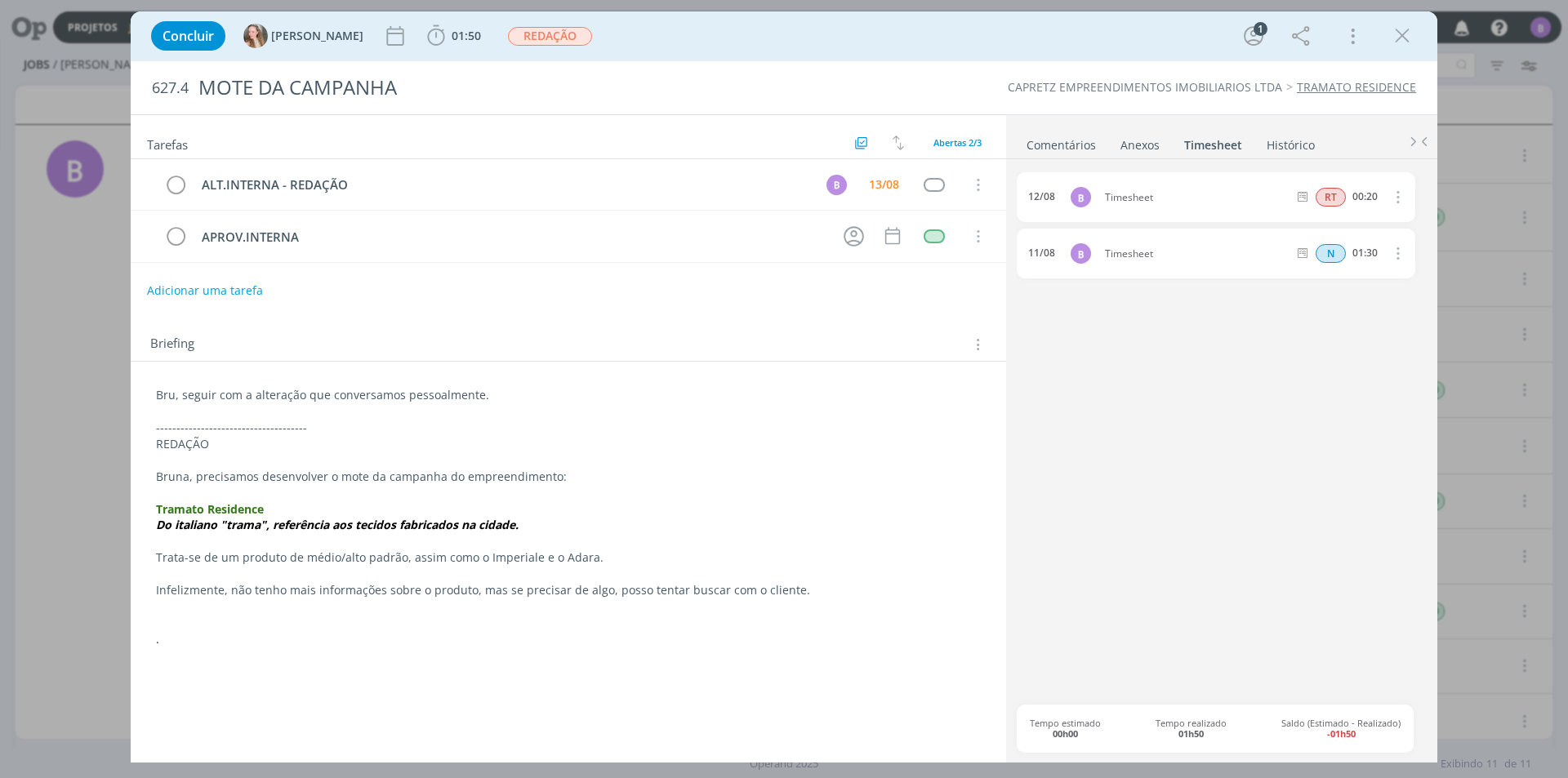
click at [1063, 147] on link "Comentários" at bounding box center [1061, 142] width 71 height 24
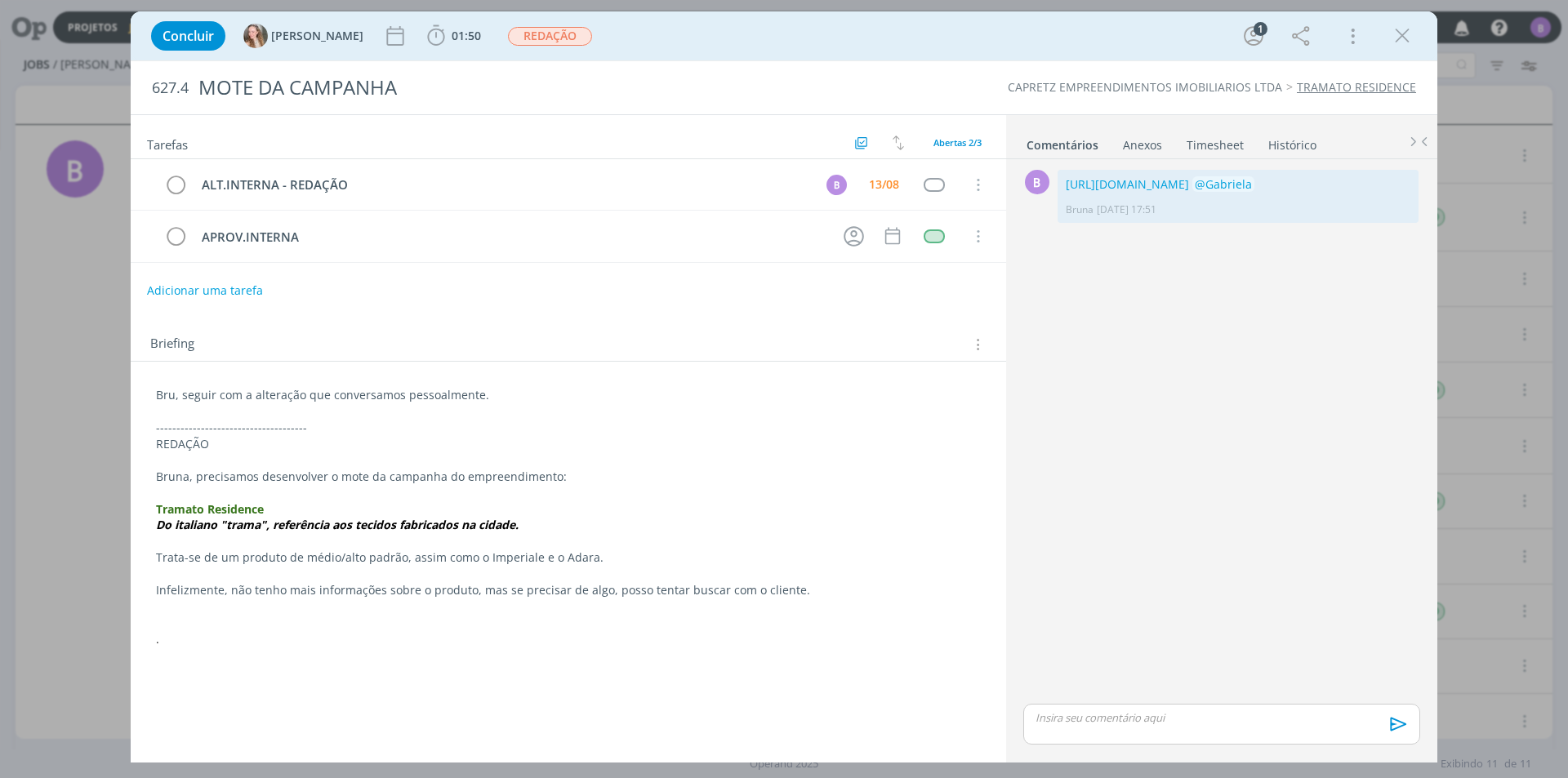
click at [1110, 20] on div "Concluir Gabriela 01:50 Iniciar Apontar Data * 13/08/2025 Horas * 00:00 Tarefa …" at bounding box center [784, 36] width 1282 height 39
